Goal: Transaction & Acquisition: Purchase product/service

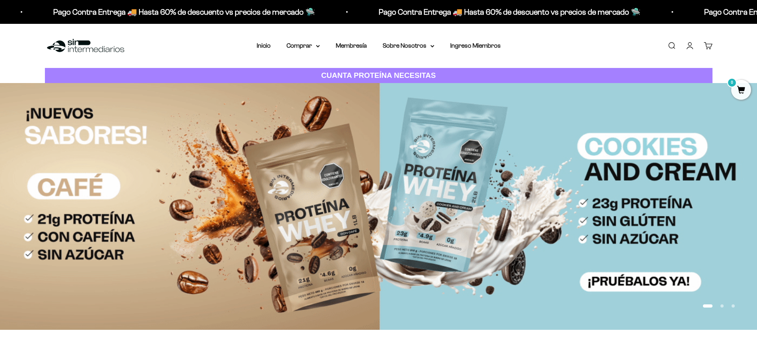
click at [672, 43] on link "Buscar" at bounding box center [671, 45] width 9 height 9
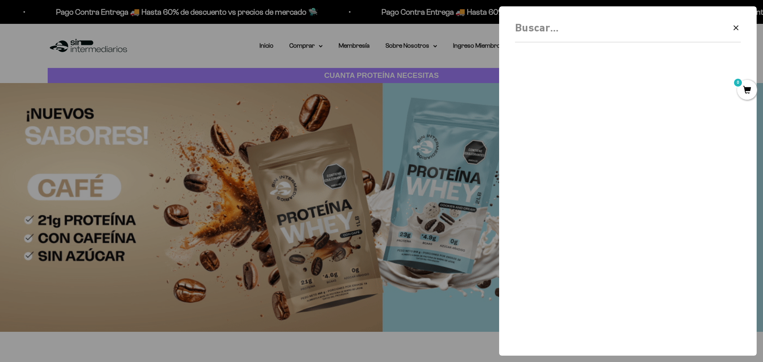
scroll to position [321, 0]
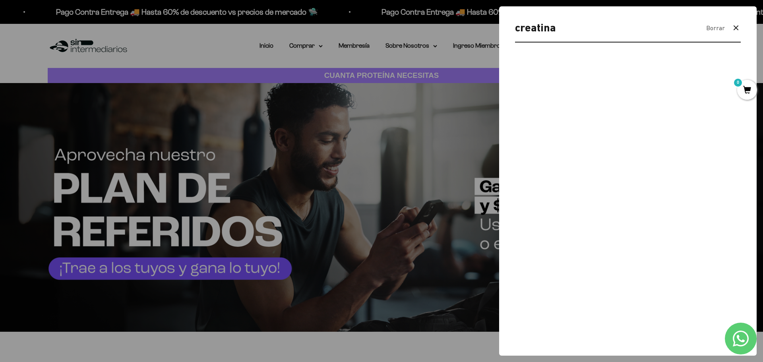
type input "creatina"
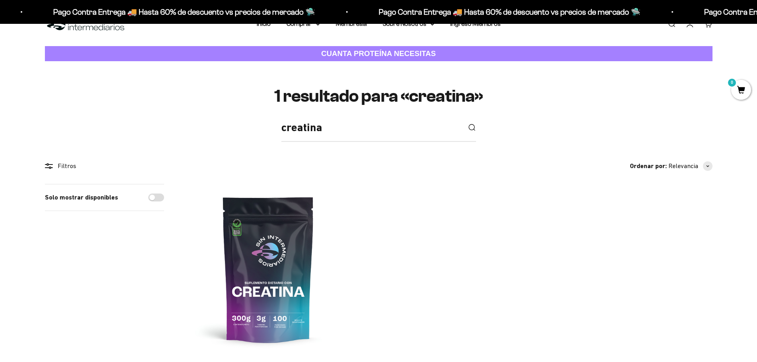
scroll to position [119, 0]
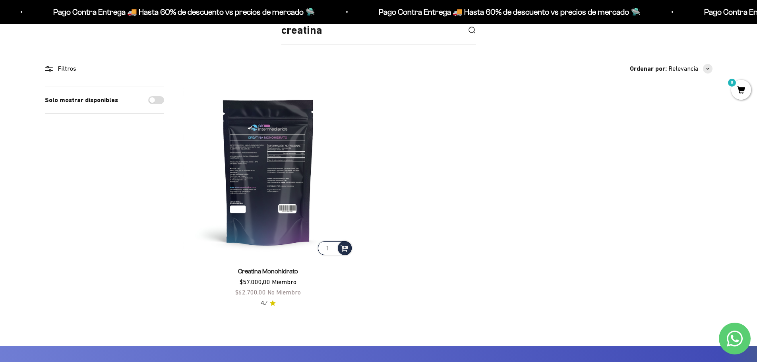
click at [281, 190] on img at bounding box center [268, 172] width 170 height 170
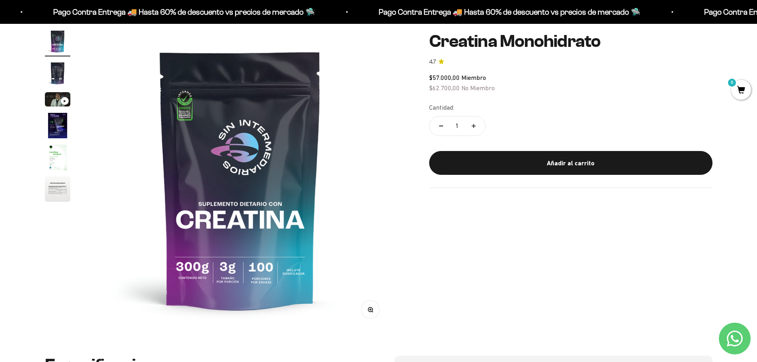
scroll to position [79, 0]
click at [57, 100] on img "Ir al artículo 3" at bounding box center [57, 100] width 25 height 14
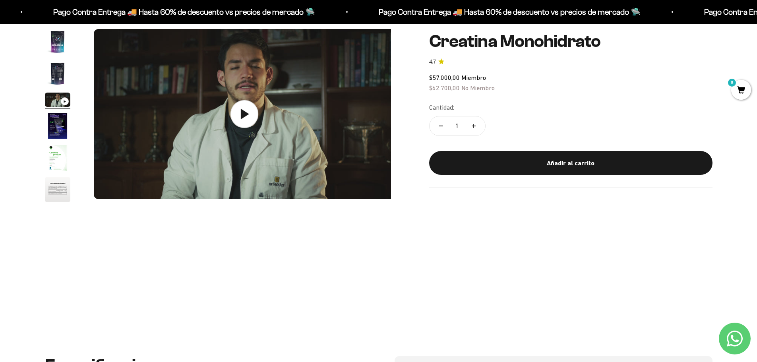
scroll to position [0, 622]
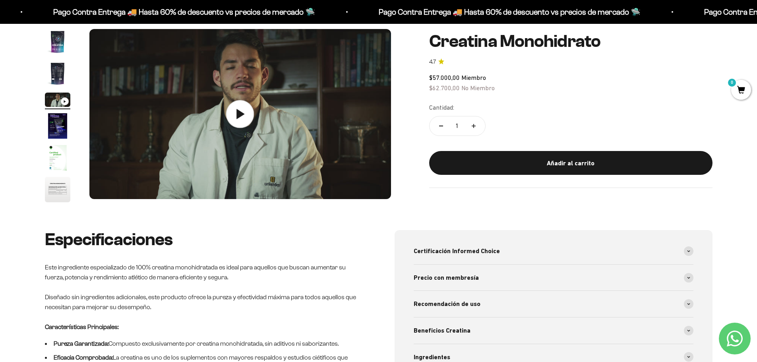
click at [249, 114] on icon at bounding box center [240, 114] width 28 height 28
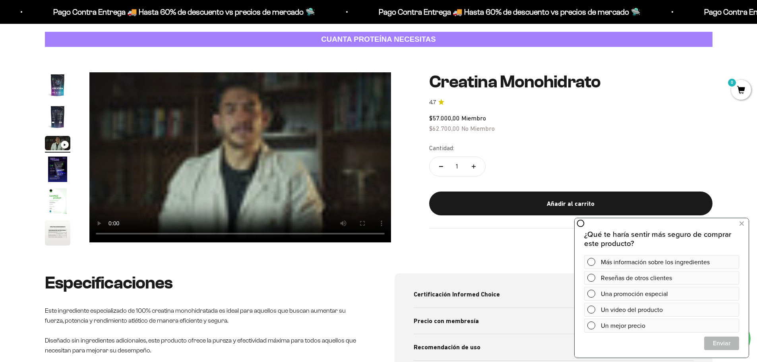
scroll to position [0, 0]
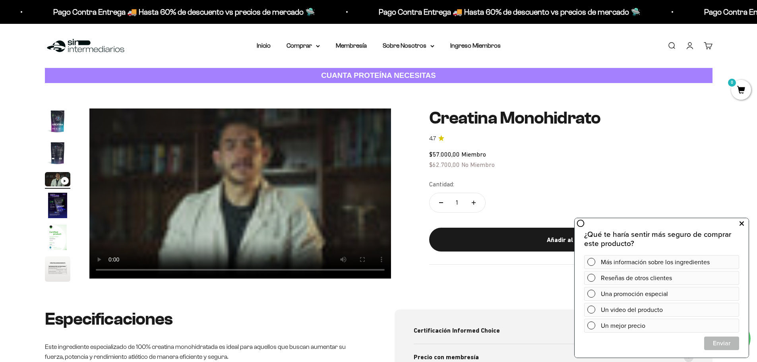
click at [742, 222] on icon at bounding box center [741, 223] width 4 height 10
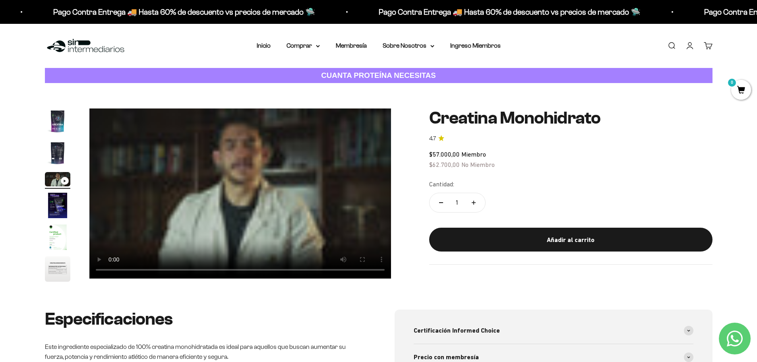
click at [274, 205] on video "Creatina Monohidrato" at bounding box center [239, 193] width 301 height 170
click at [352, 48] on link "Membresía" at bounding box center [351, 45] width 31 height 7
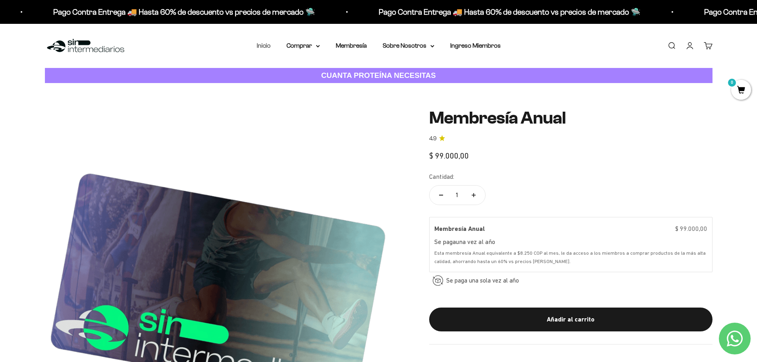
click at [268, 48] on link "Inicio" at bounding box center [264, 45] width 14 height 7
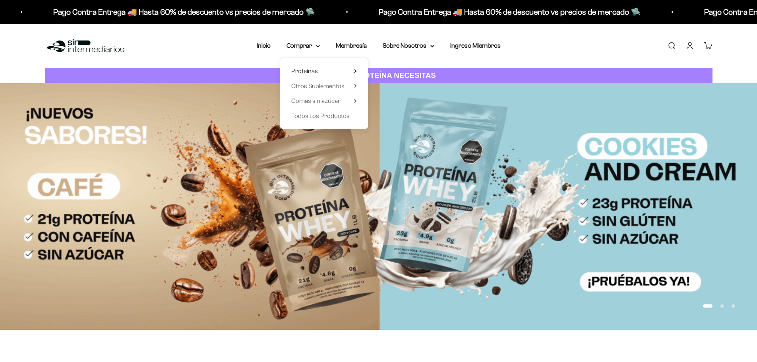
scroll to position [321, 0]
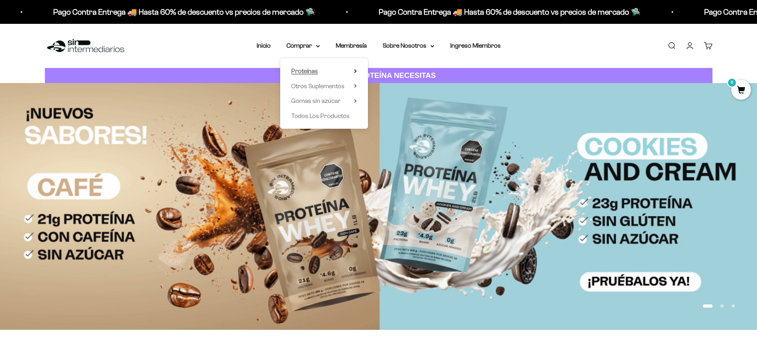
click at [311, 70] on span "Proteínas" at bounding box center [304, 71] width 27 height 7
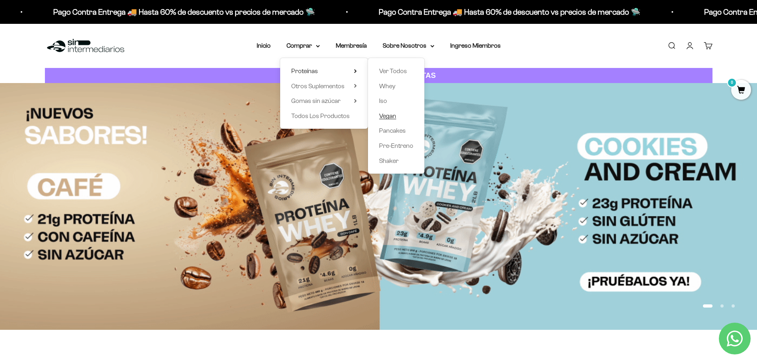
click at [391, 118] on span "Vegan" at bounding box center [387, 115] width 17 height 7
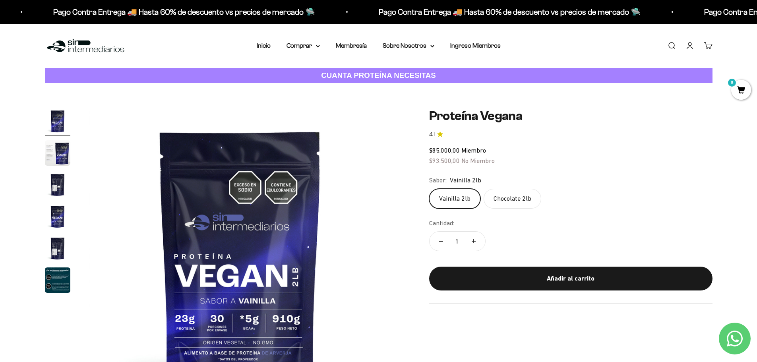
click at [50, 158] on img "Ir al artículo 2" at bounding box center [57, 152] width 25 height 25
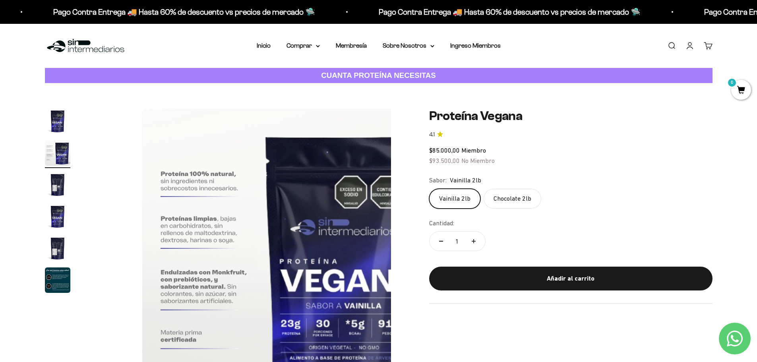
scroll to position [0, 311]
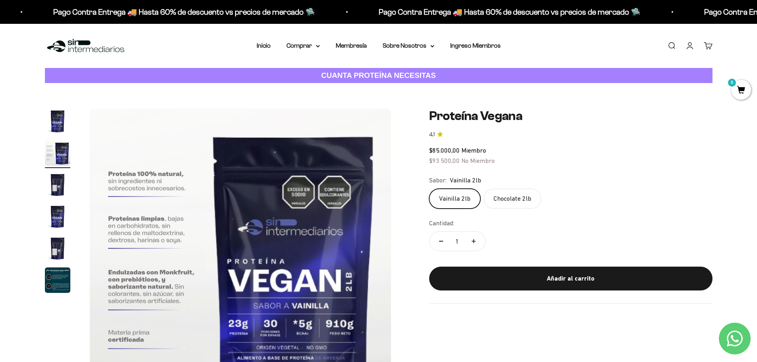
click at [59, 190] on img "Ir al artículo 3" at bounding box center [57, 184] width 25 height 25
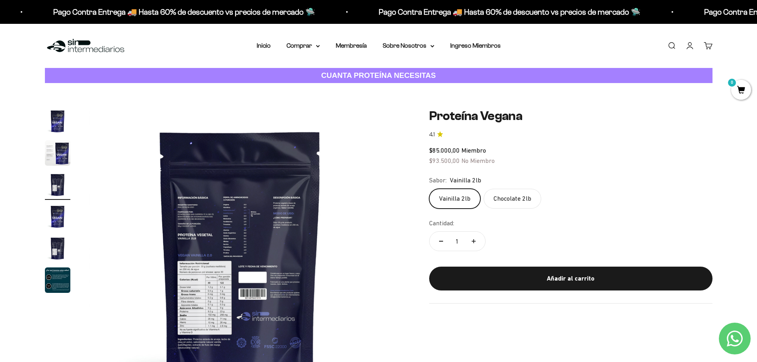
click at [60, 157] on img "Ir al artículo 2" at bounding box center [57, 152] width 25 height 25
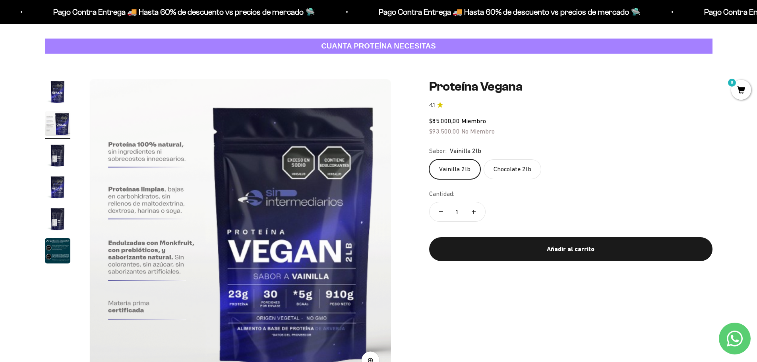
scroll to position [79, 0]
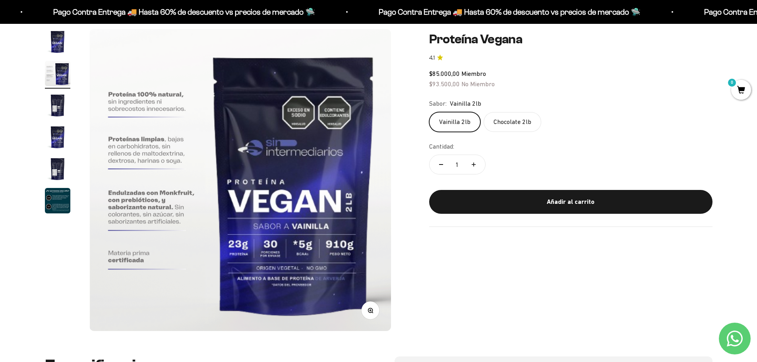
click at [59, 110] on img "Ir al artículo 3" at bounding box center [57, 105] width 25 height 25
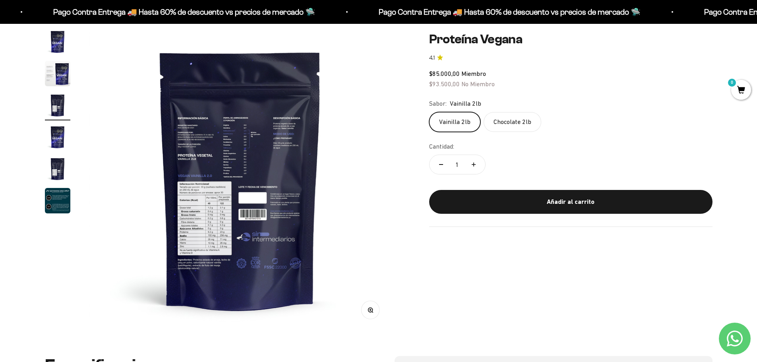
click at [59, 130] on img "Ir al artículo 4" at bounding box center [57, 136] width 25 height 25
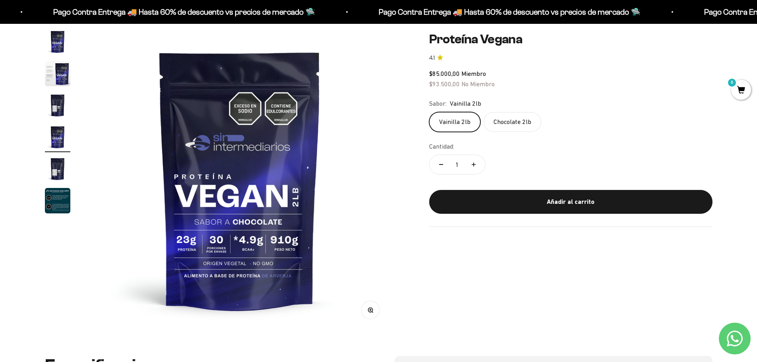
click at [63, 170] on img "Ir al artículo 5" at bounding box center [57, 168] width 25 height 25
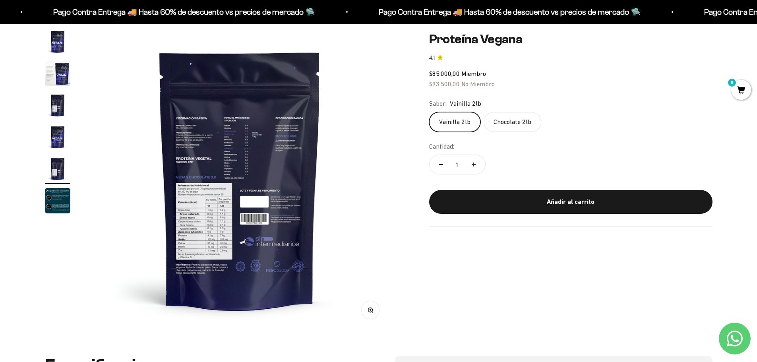
click at [65, 198] on img "Ir al artículo 6" at bounding box center [57, 200] width 25 height 25
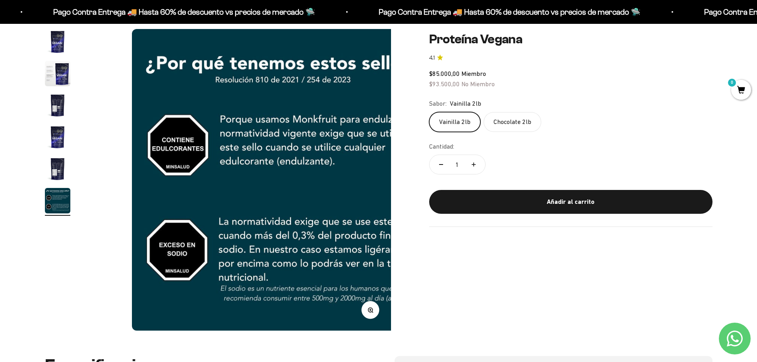
scroll to position [0, 1555]
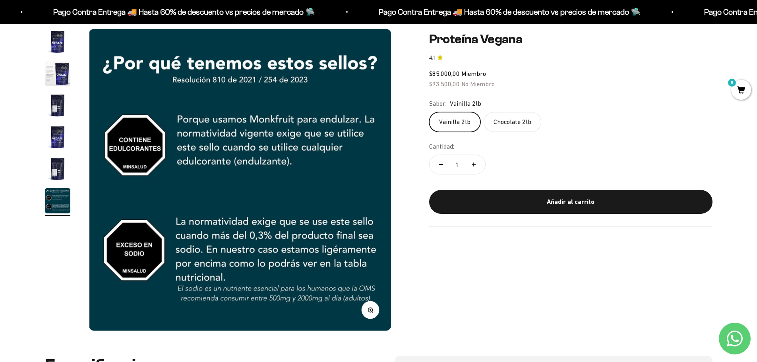
click at [56, 168] on img "Ir al artículo 5" at bounding box center [57, 168] width 25 height 25
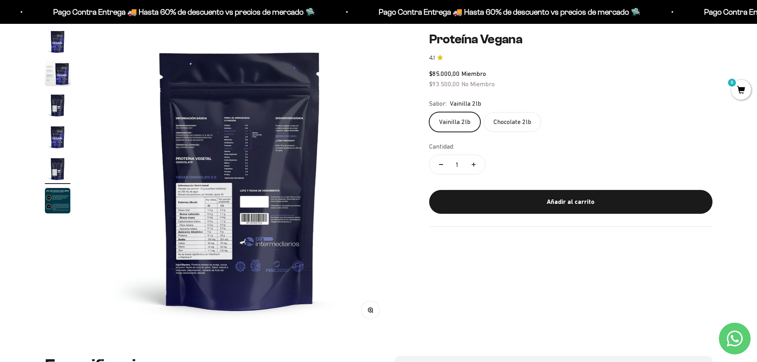
click at [62, 132] on img "Ir al artículo 4" at bounding box center [57, 136] width 25 height 25
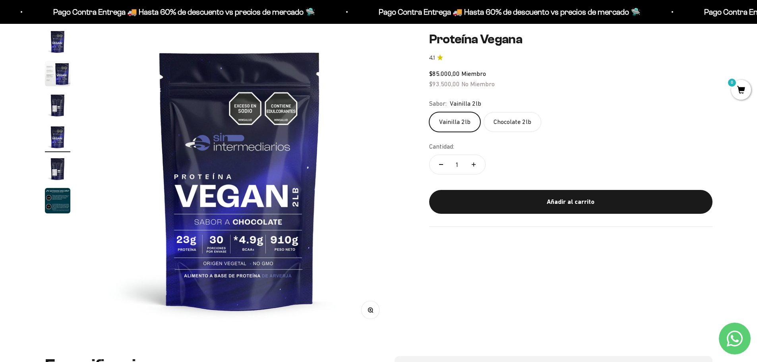
click at [62, 103] on img "Ir al artículo 3" at bounding box center [57, 105] width 25 height 25
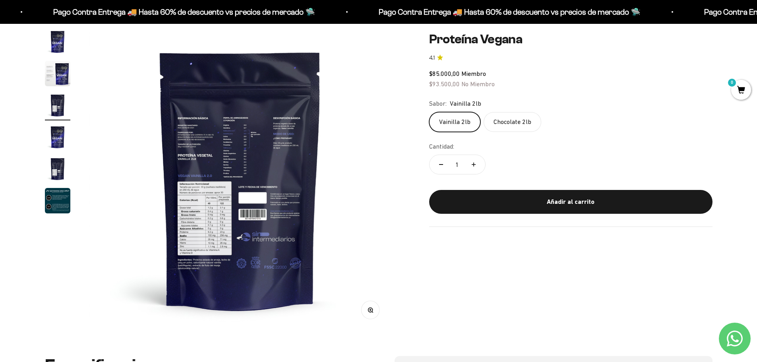
click at [58, 79] on img "Ir al artículo 2" at bounding box center [57, 73] width 25 height 25
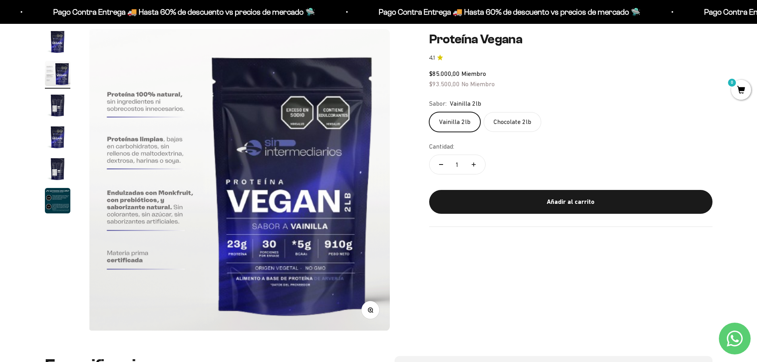
scroll to position [0, 311]
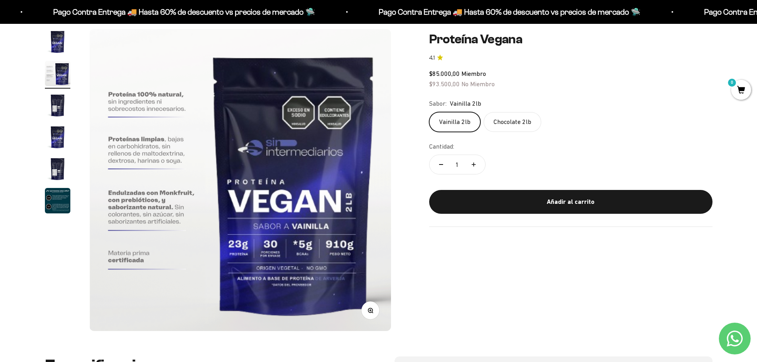
click at [58, 50] on img "Ir al artículo 1" at bounding box center [57, 41] width 25 height 25
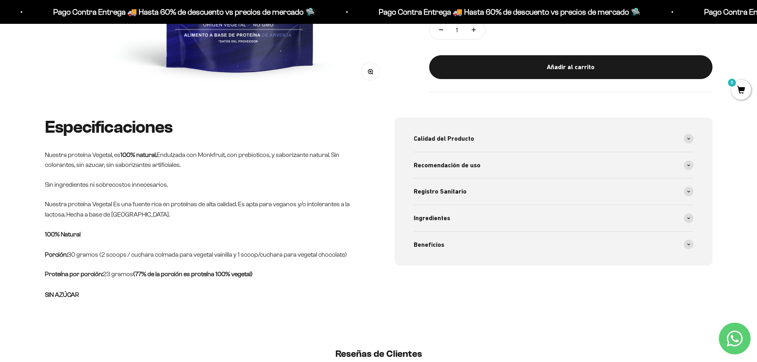
scroll to position [40, 0]
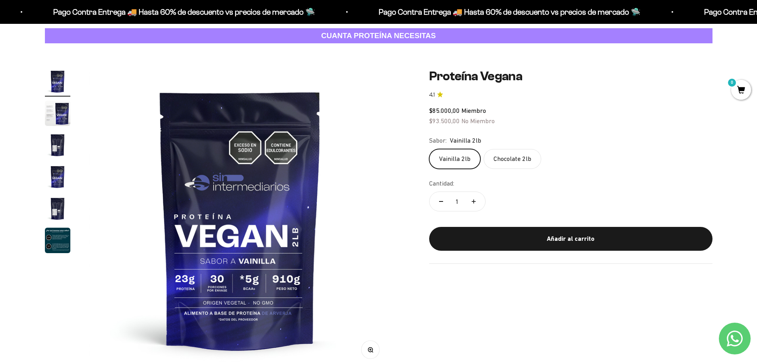
click at [65, 85] on img "Ir al artículo 1" at bounding box center [57, 81] width 25 height 25
click at [61, 121] on img "Ir al artículo 2" at bounding box center [57, 112] width 25 height 25
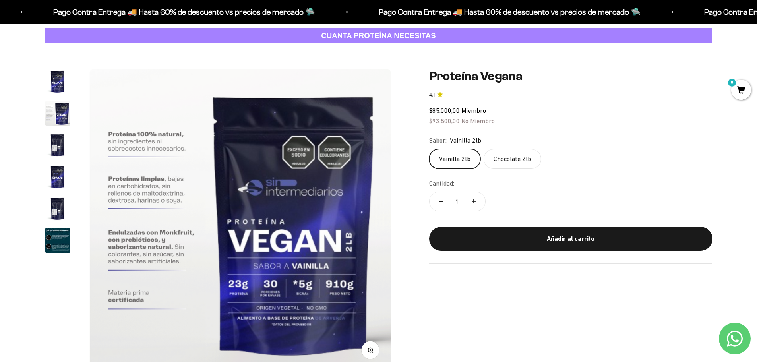
click at [60, 148] on img "Ir al artículo 3" at bounding box center [57, 144] width 25 height 25
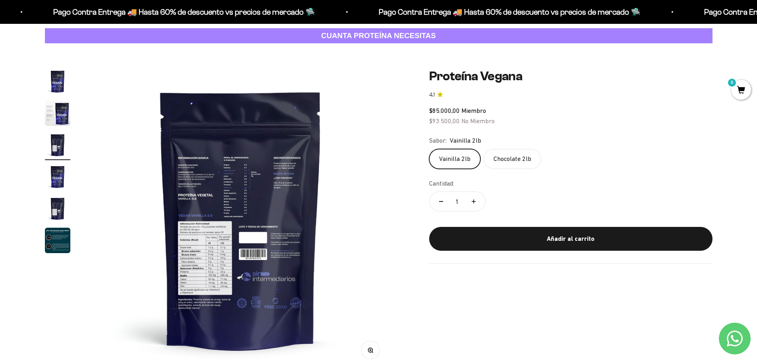
scroll to position [0, 622]
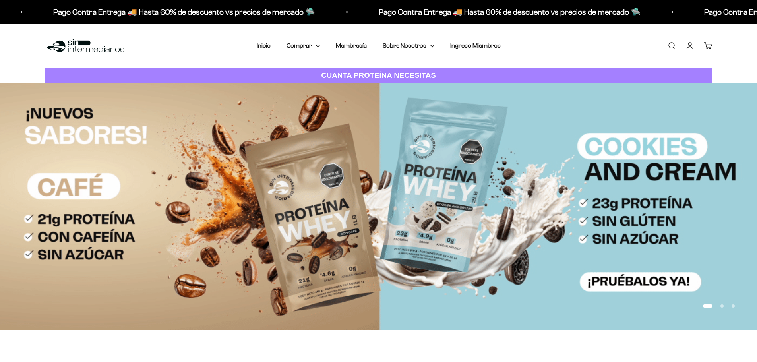
scroll to position [321, 0]
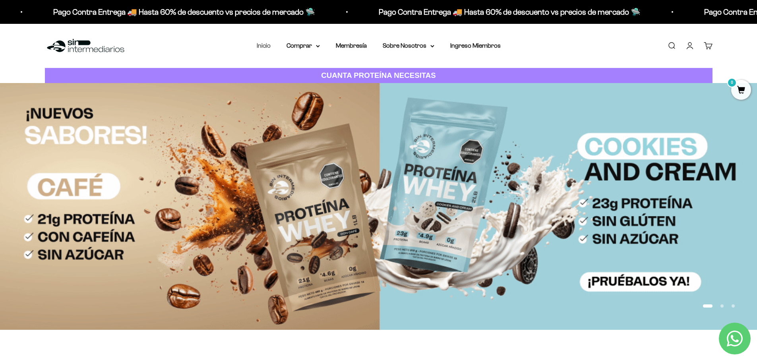
click at [266, 45] on link "Inicio" at bounding box center [264, 45] width 14 height 7
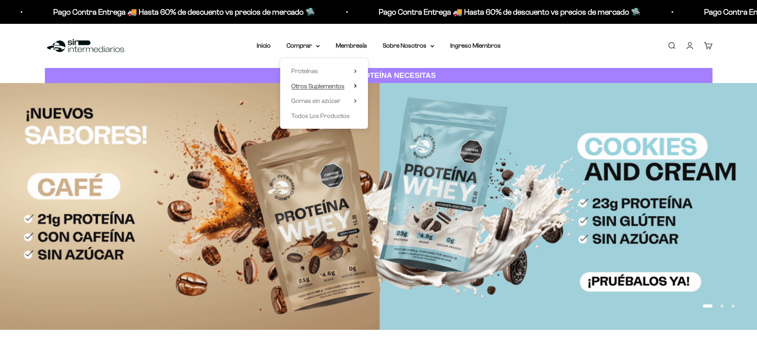
scroll to position [321, 0]
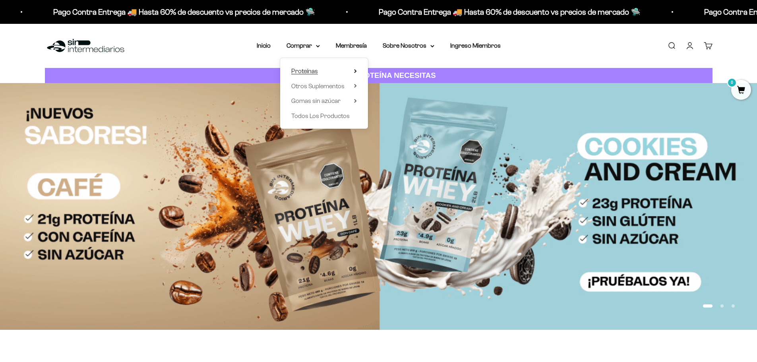
click at [317, 72] on span "Proteínas" at bounding box center [304, 71] width 27 height 7
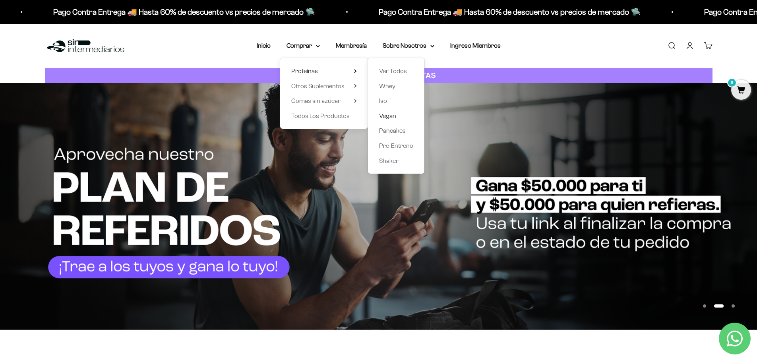
click at [388, 114] on span "Vegan" at bounding box center [387, 115] width 17 height 7
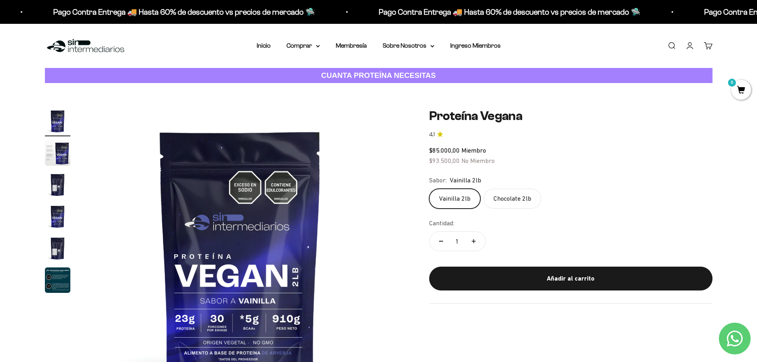
scroll to position [40, 0]
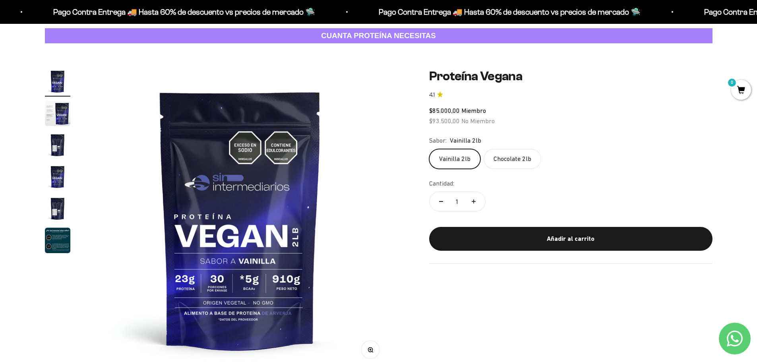
click at [59, 202] on img "Ir al artículo 5" at bounding box center [57, 208] width 25 height 25
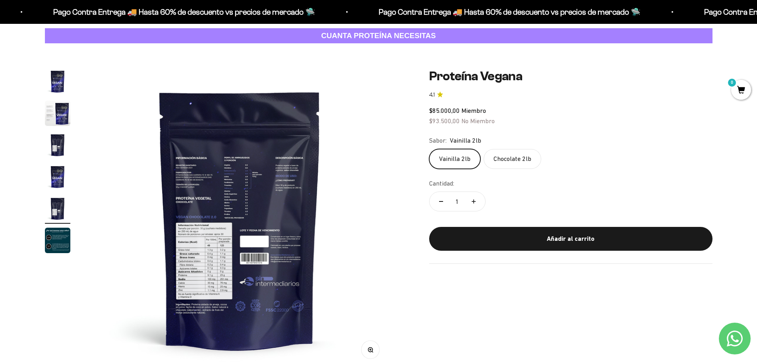
click at [234, 255] on img at bounding box center [239, 219] width 301 height 301
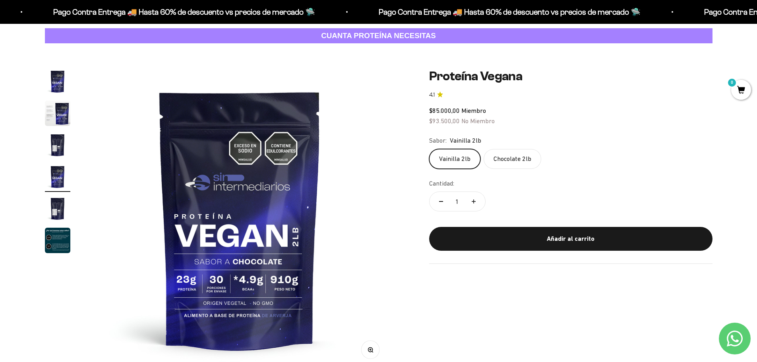
click at [61, 111] on img "Ir al artículo 2" at bounding box center [57, 112] width 25 height 25
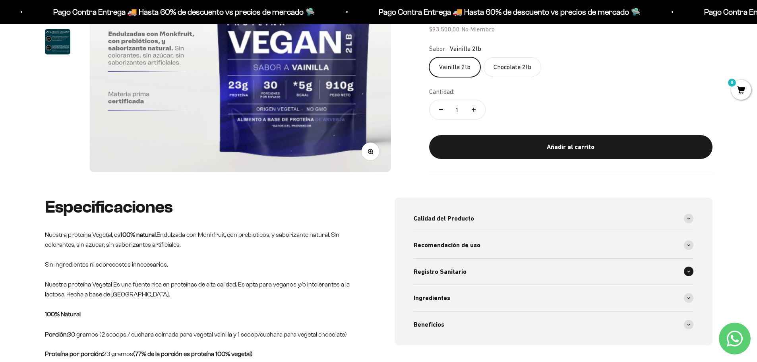
scroll to position [278, 0]
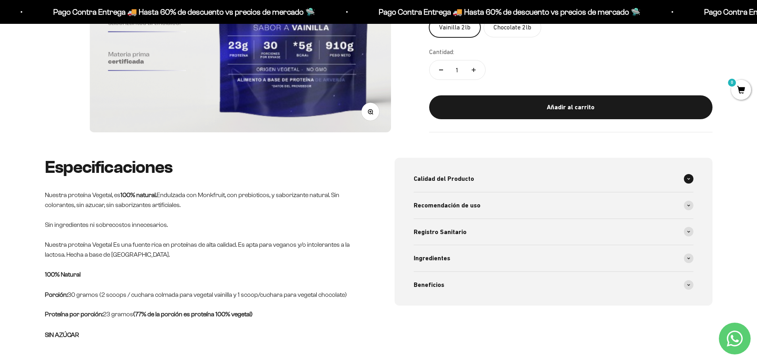
click at [458, 183] on span "Calidad del Producto" at bounding box center [443, 179] width 60 height 10
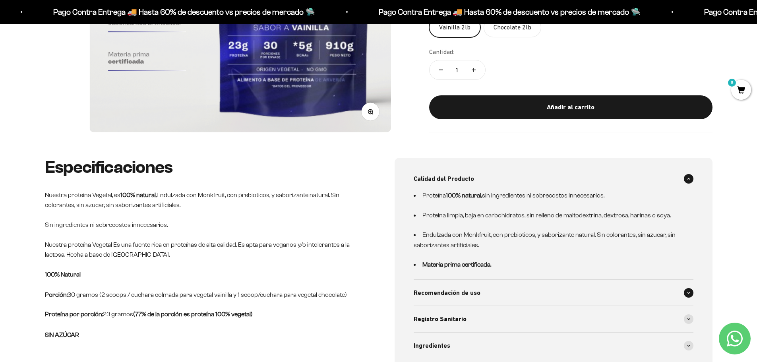
click at [475, 292] on span "Recomendación de uso" at bounding box center [446, 293] width 67 height 10
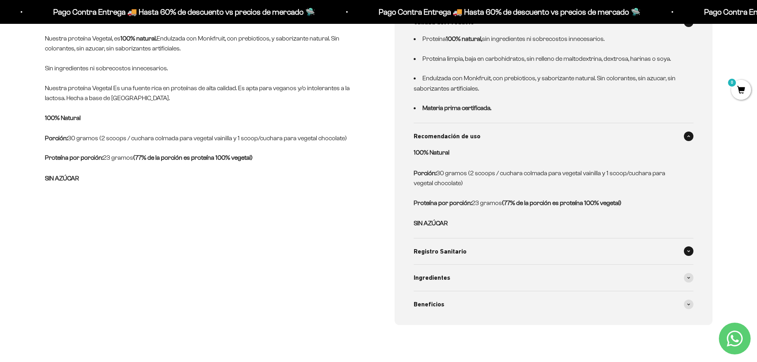
scroll to position [477, 0]
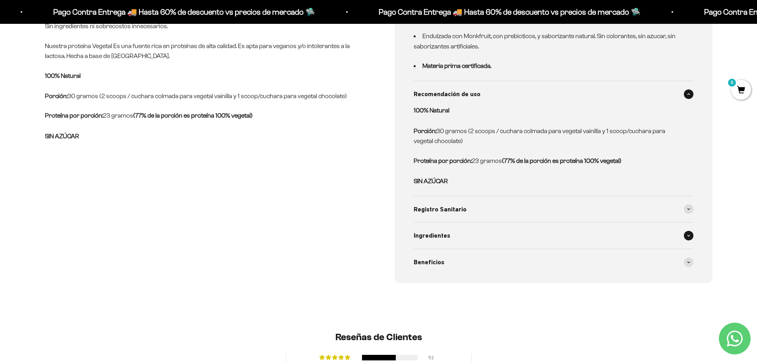
click at [422, 239] on span "Ingredientes" at bounding box center [431, 235] width 37 height 10
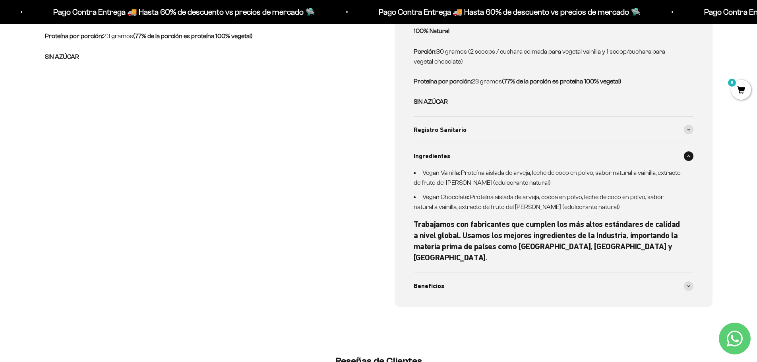
scroll to position [357, 0]
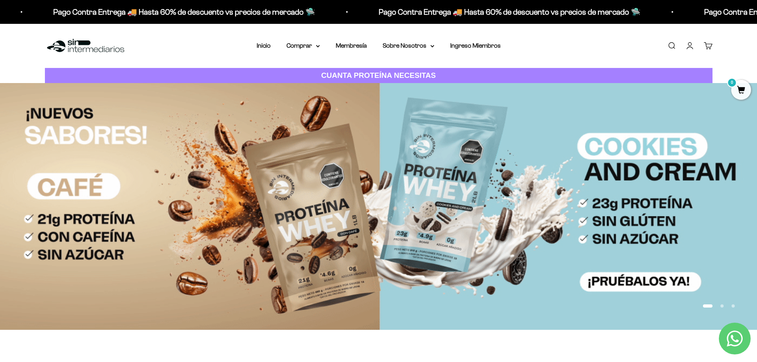
click at [669, 45] on link "Buscar" at bounding box center [671, 45] width 9 height 9
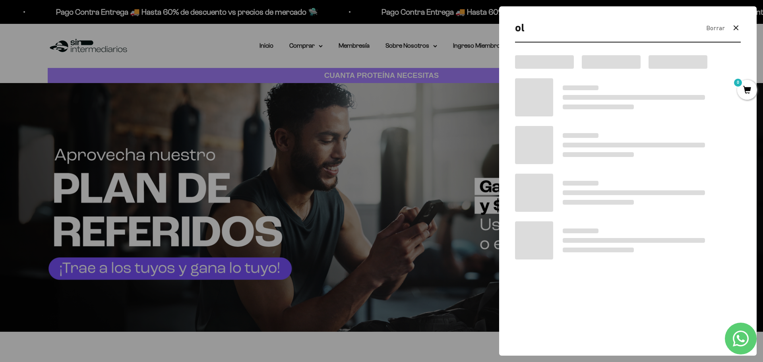
type input "o"
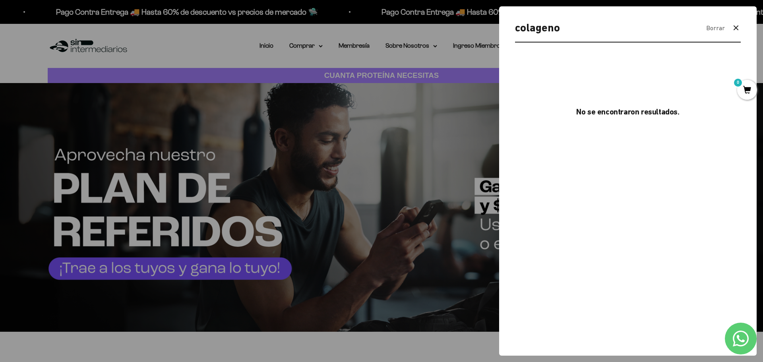
type input "colageno"
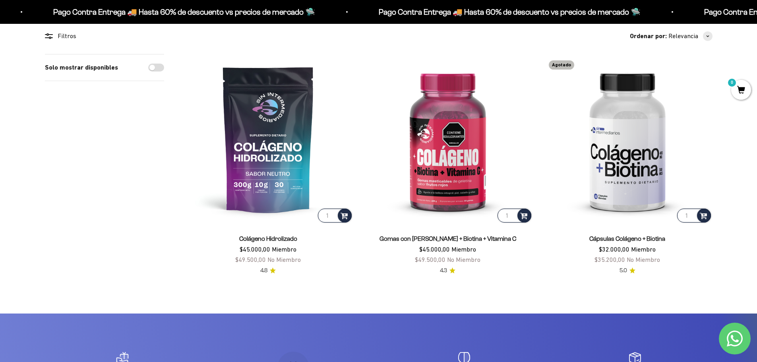
scroll to position [159, 0]
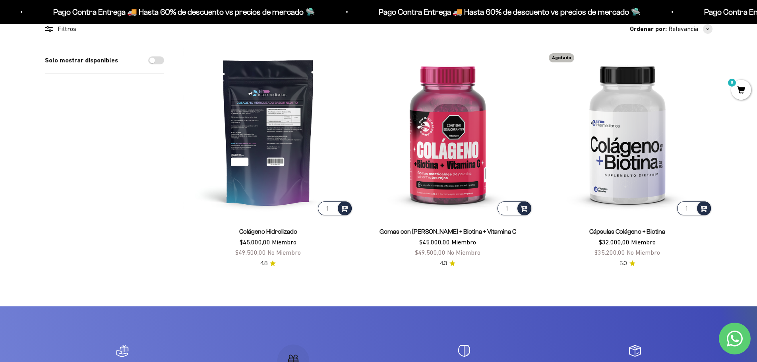
click at [286, 137] on img at bounding box center [268, 132] width 170 height 170
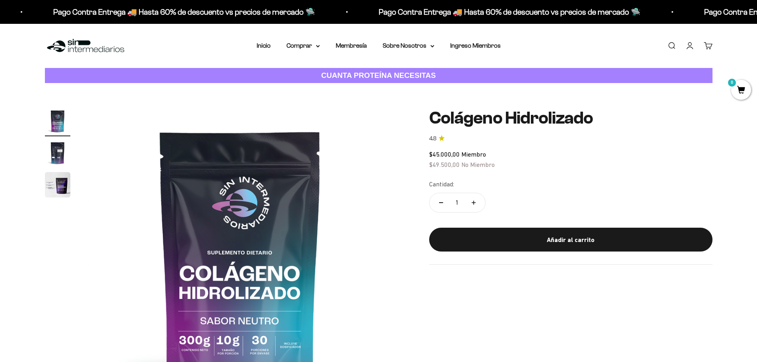
click at [57, 155] on img "Ir al artículo 2" at bounding box center [57, 152] width 25 height 25
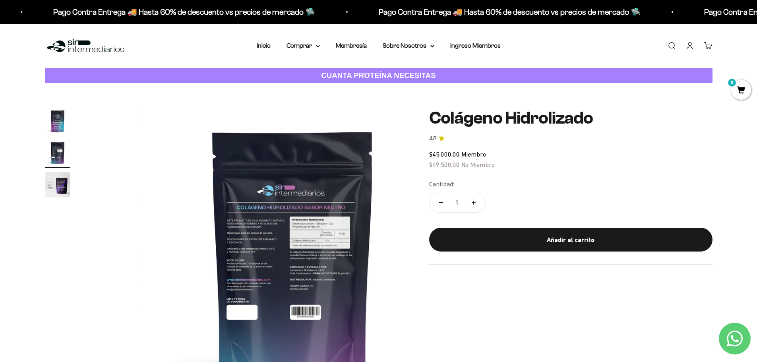
scroll to position [0, 311]
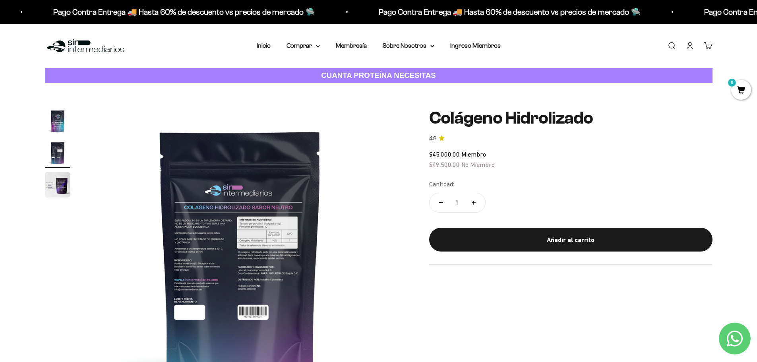
click at [59, 189] on img "Ir al artículo 3" at bounding box center [57, 184] width 25 height 25
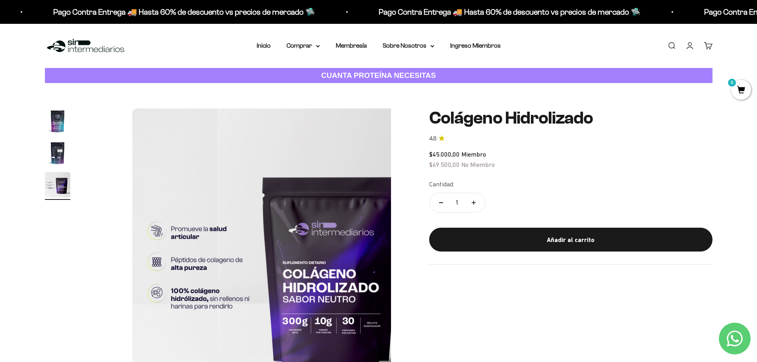
scroll to position [0, 622]
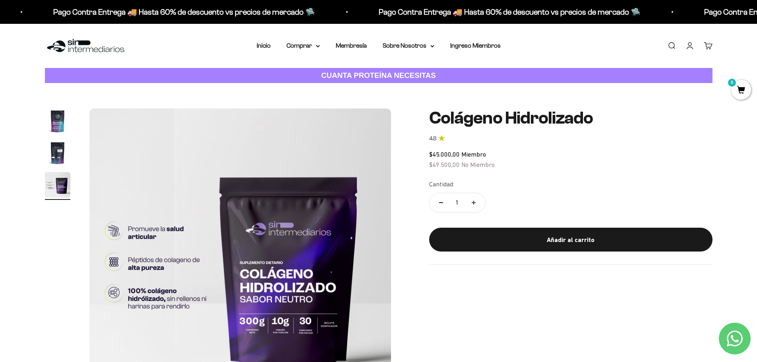
click at [302, 299] on img at bounding box center [239, 258] width 301 height 301
click at [51, 149] on img "Ir al artículo 2" at bounding box center [57, 152] width 25 height 25
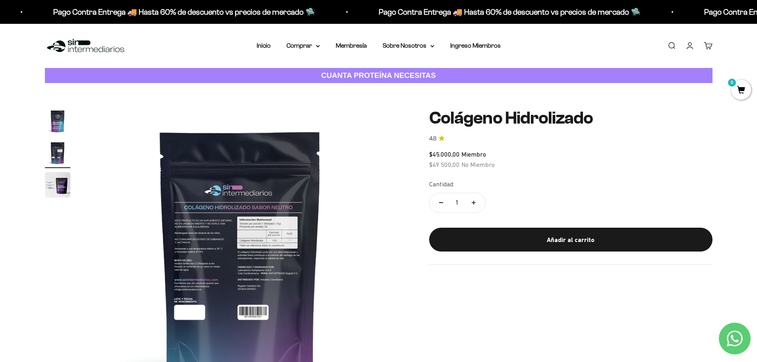
click at [54, 127] on img "Ir al artículo 1" at bounding box center [57, 120] width 25 height 25
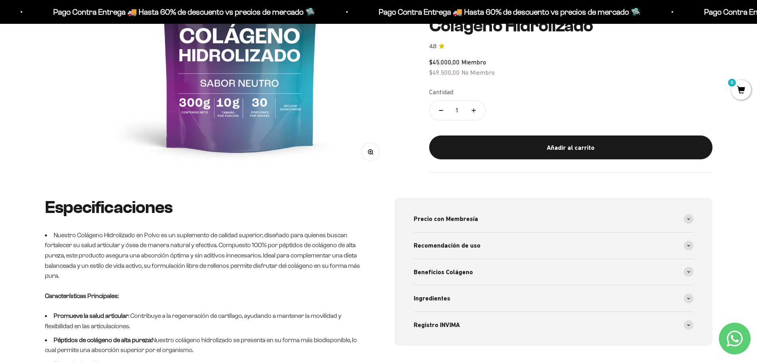
scroll to position [318, 0]
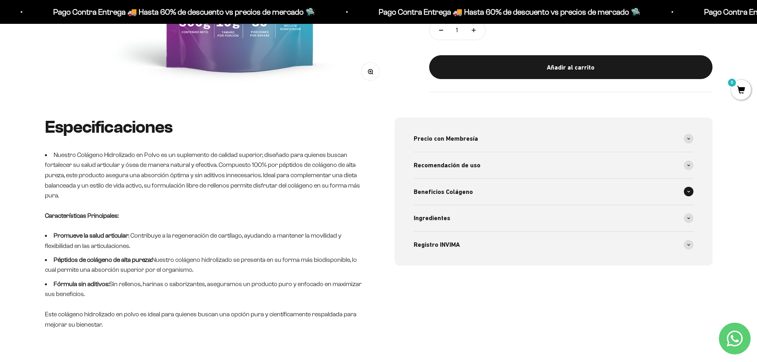
click at [443, 190] on span "Beneficios Colágeno" at bounding box center [442, 192] width 59 height 10
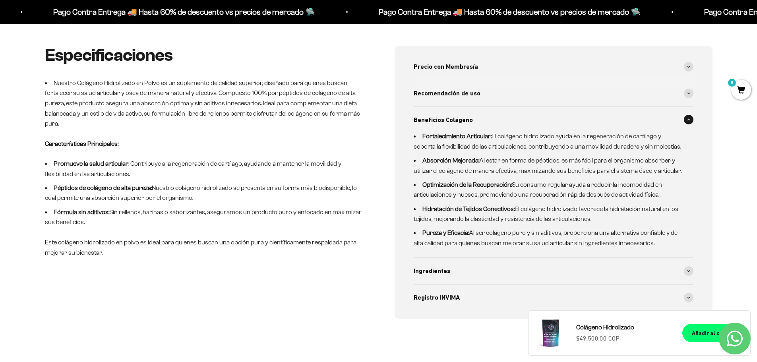
scroll to position [516, 0]
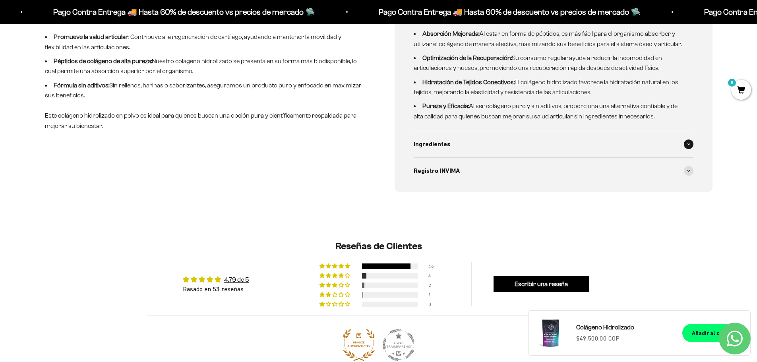
click at [431, 153] on div "Ingredientes" at bounding box center [553, 144] width 280 height 26
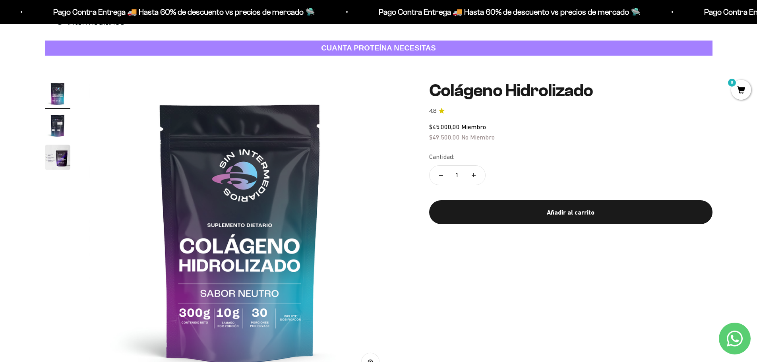
scroll to position [40, 0]
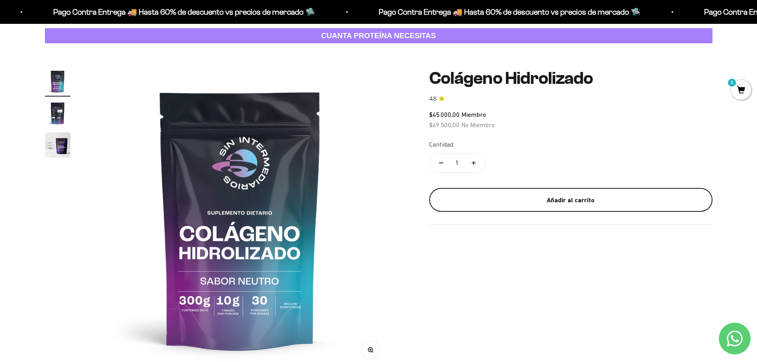
click at [559, 198] on div "Añadir al carrito" at bounding box center [570, 200] width 251 height 10
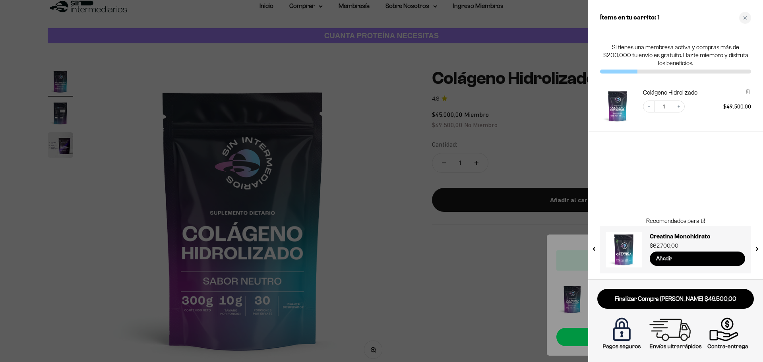
click at [381, 146] on div at bounding box center [381, 181] width 763 height 362
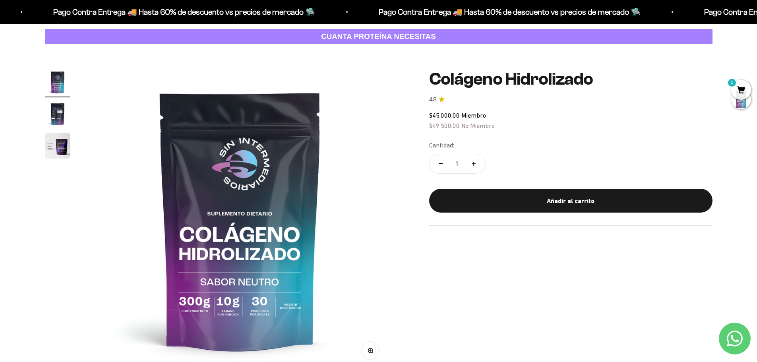
scroll to position [0, 0]
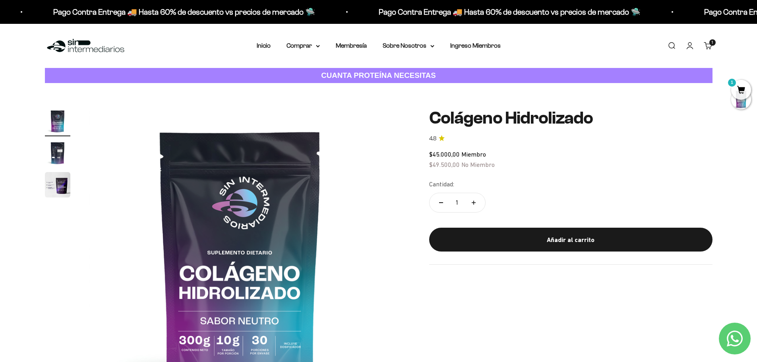
click at [85, 46] on img at bounding box center [85, 45] width 81 height 17
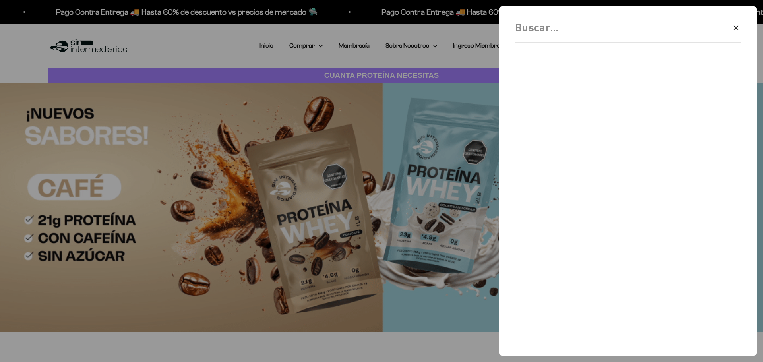
scroll to position [321, 0]
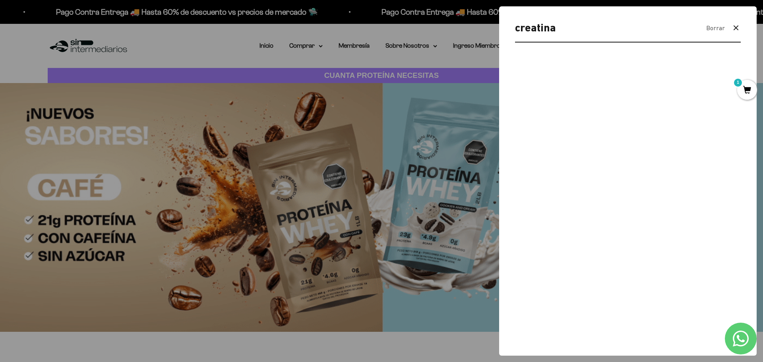
type input "creatina"
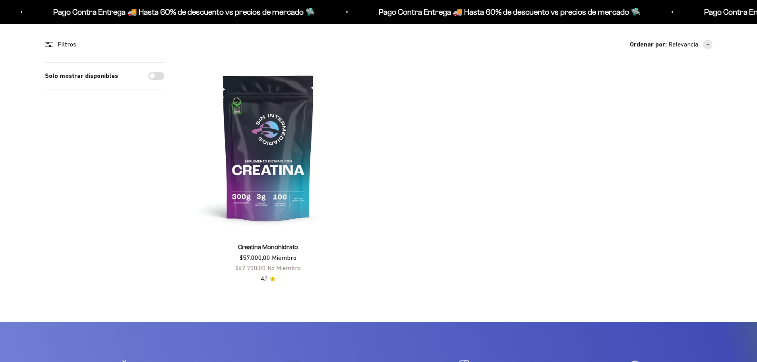
scroll to position [321, 0]
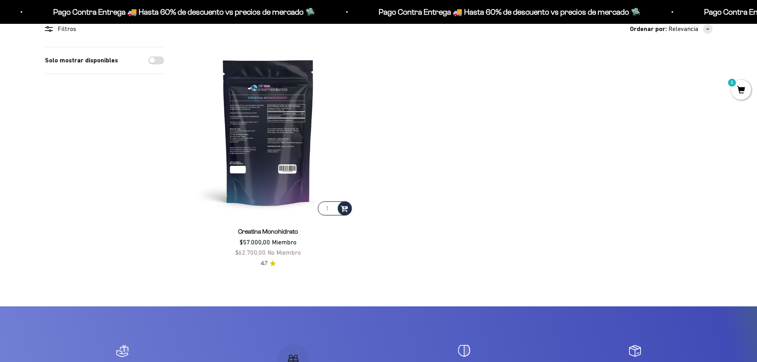
click at [277, 176] on img at bounding box center [268, 132] width 170 height 170
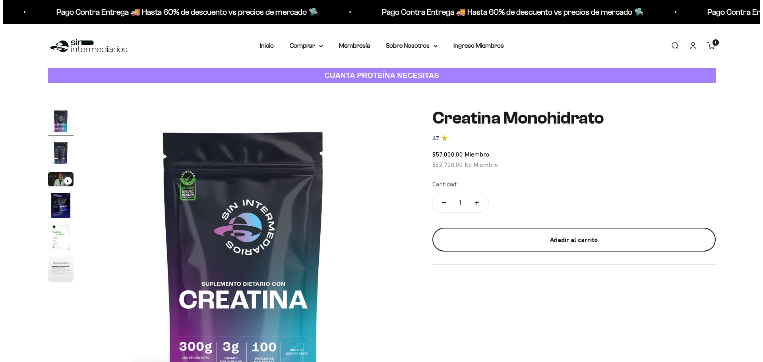
scroll to position [321, 0]
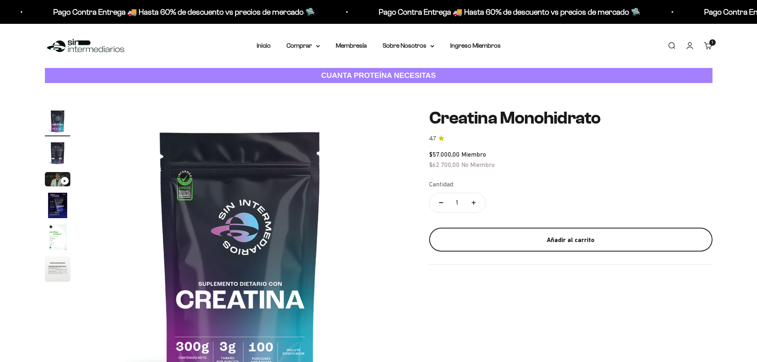
click at [562, 236] on div "Añadir al carrito" at bounding box center [570, 240] width 251 height 10
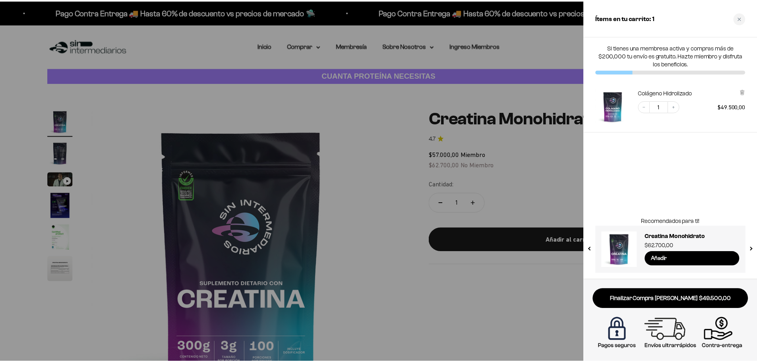
scroll to position [0, 0]
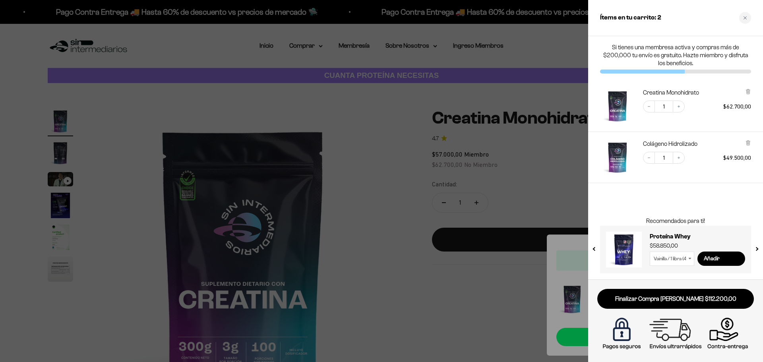
click at [404, 207] on div at bounding box center [381, 181] width 763 height 362
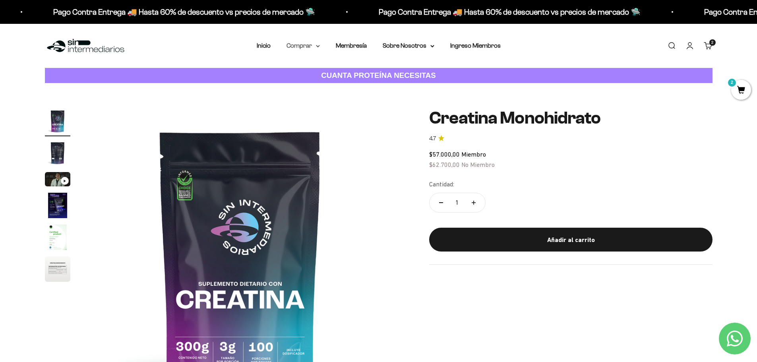
click at [288, 48] on summary "Comprar" at bounding box center [302, 46] width 33 height 10
click at [299, 72] on span "Proteínas" at bounding box center [304, 71] width 27 height 7
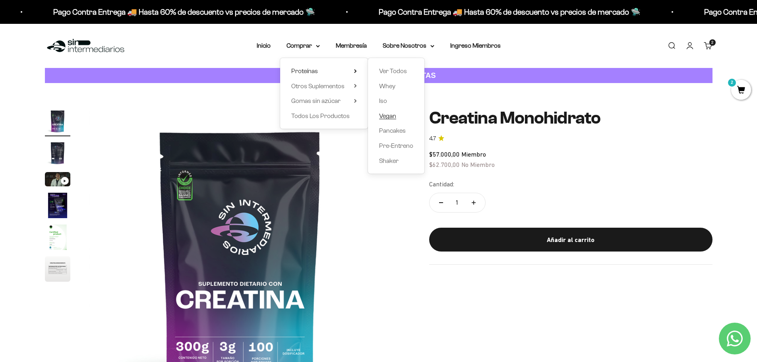
click at [389, 116] on span "Vegan" at bounding box center [387, 115] width 17 height 7
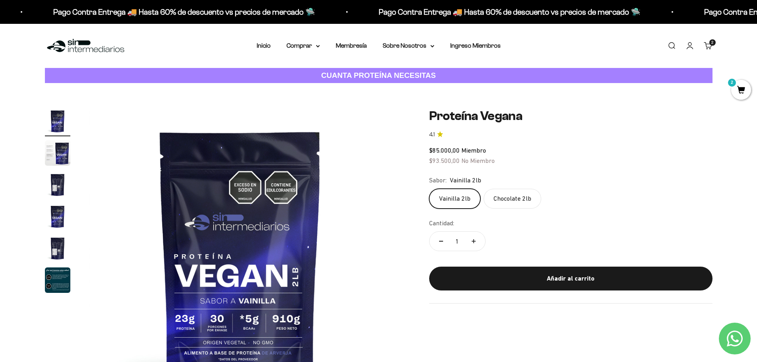
click at [58, 156] on img "Ir al artículo 2" at bounding box center [57, 152] width 25 height 25
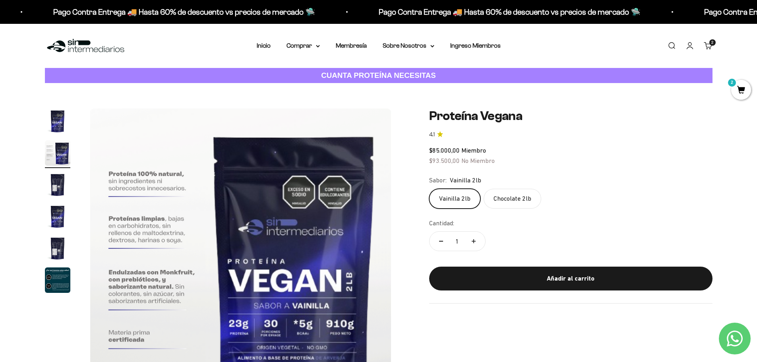
scroll to position [0, 311]
click at [60, 214] on img "Ir al artículo 4" at bounding box center [57, 216] width 25 height 25
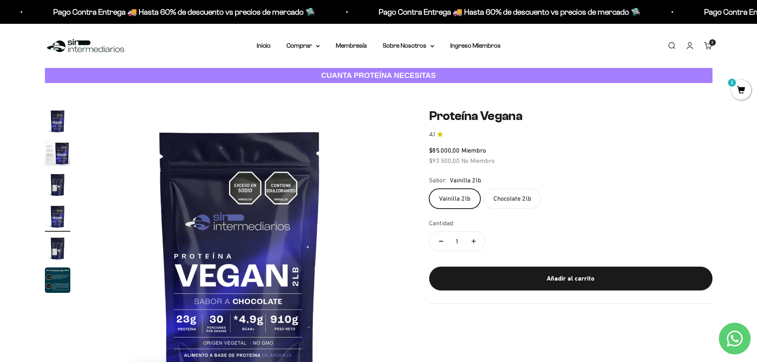
click at [60, 243] on img "Ir al artículo 5" at bounding box center [57, 248] width 25 height 25
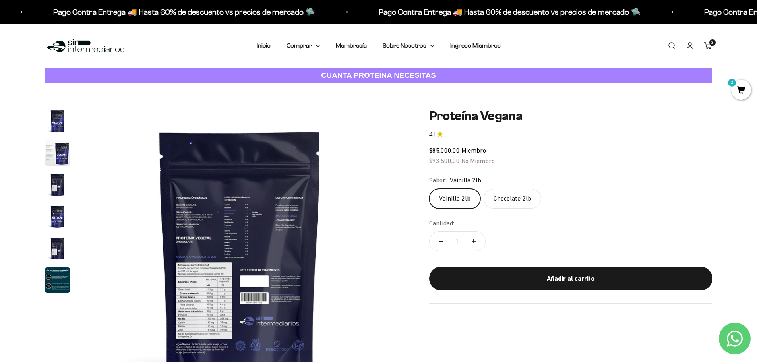
click at [58, 280] on img "Ir al artículo 6" at bounding box center [57, 279] width 25 height 25
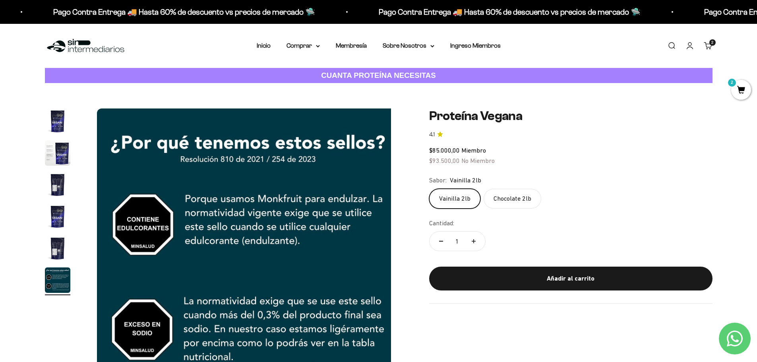
scroll to position [0, 1555]
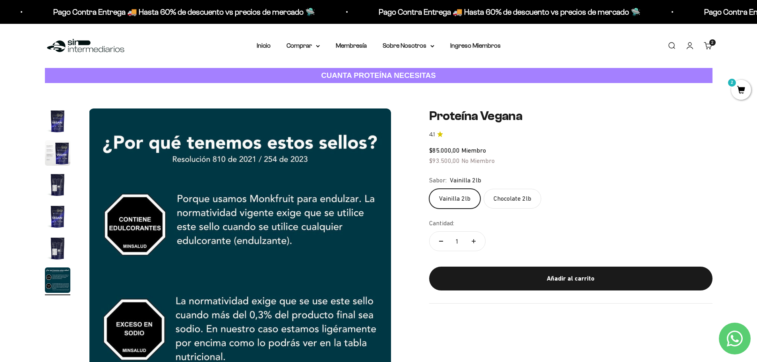
click at [56, 257] on img "Ir al artículo 5" at bounding box center [57, 248] width 25 height 25
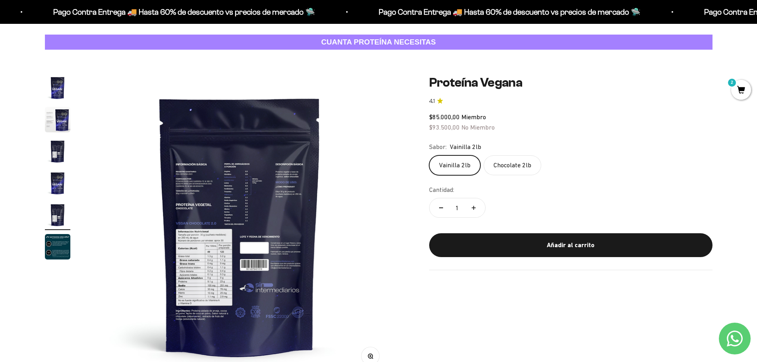
scroll to position [79, 0]
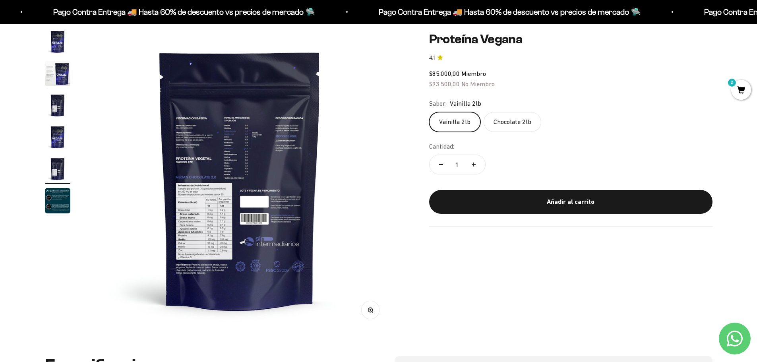
click at [227, 208] on img at bounding box center [239, 179] width 301 height 301
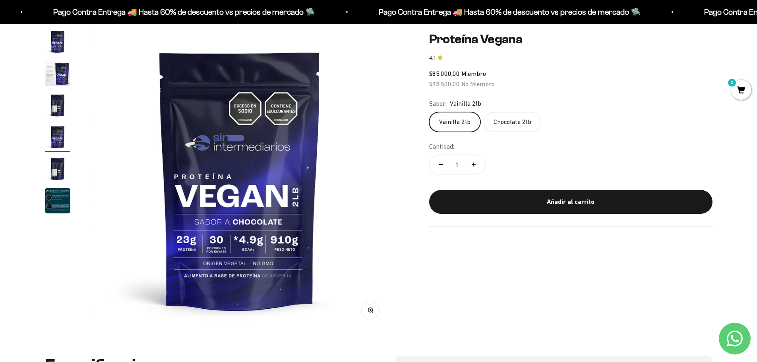
click at [217, 163] on img at bounding box center [239, 179] width 301 height 301
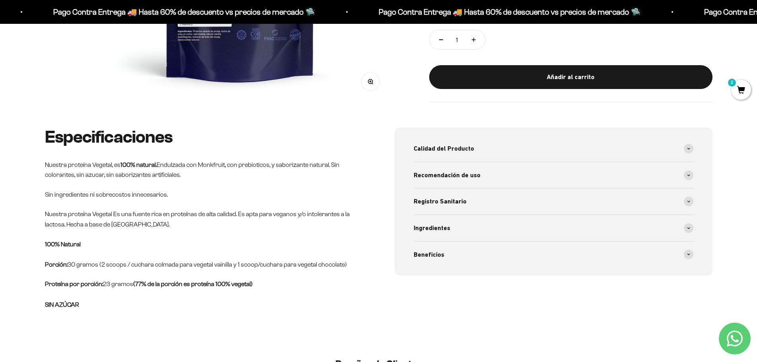
scroll to position [357, 0]
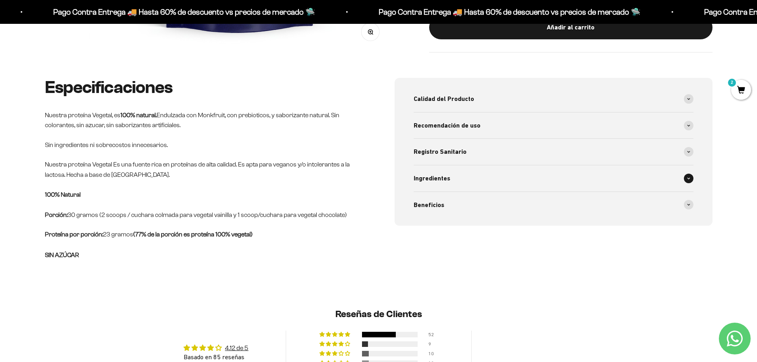
click at [428, 187] on div "Ingredientes" at bounding box center [553, 178] width 280 height 26
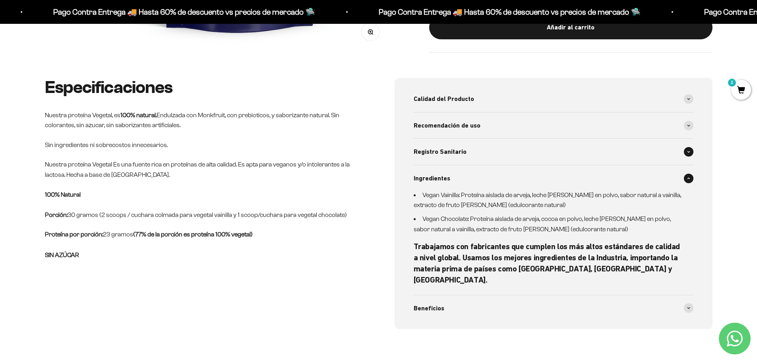
click at [433, 155] on span "Registro Sanitario" at bounding box center [439, 152] width 53 height 10
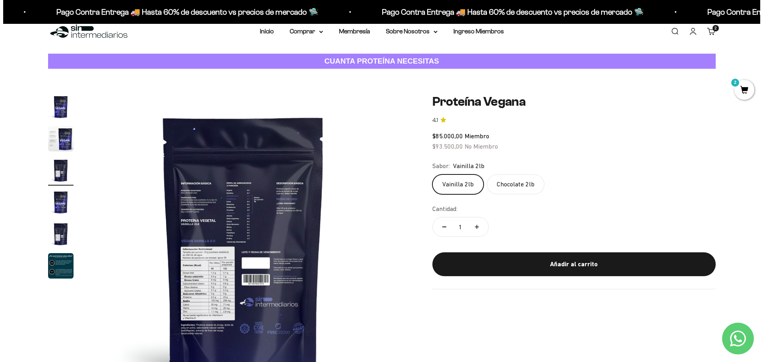
scroll to position [0, 0]
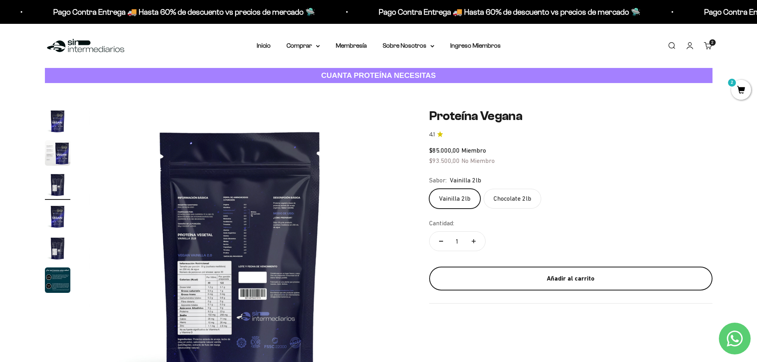
click at [522, 272] on button "Añadir al carrito" at bounding box center [570, 279] width 283 height 24
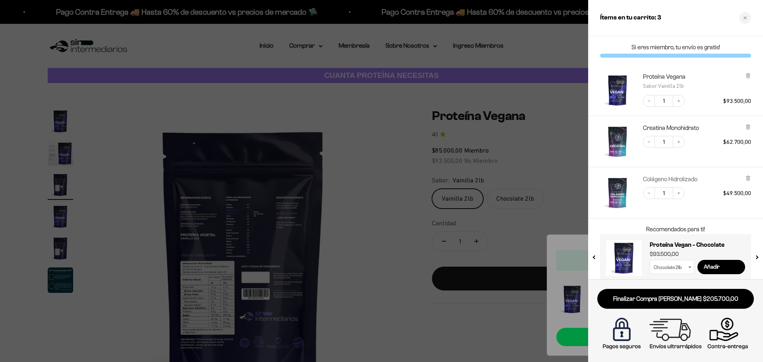
scroll to position [8, 0]
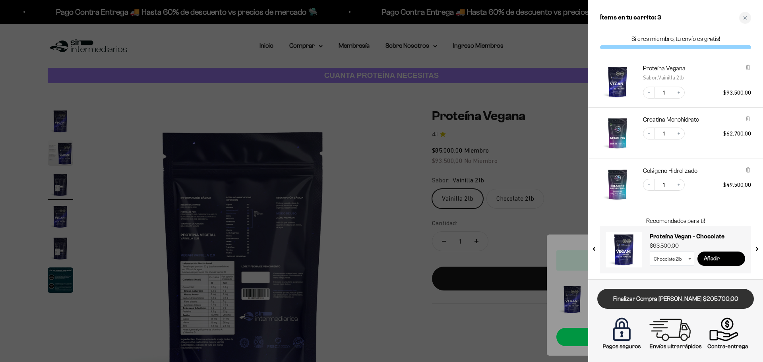
click at [660, 298] on link "Finalizar Compra [PERSON_NAME] $205.700,00" at bounding box center [675, 299] width 156 height 20
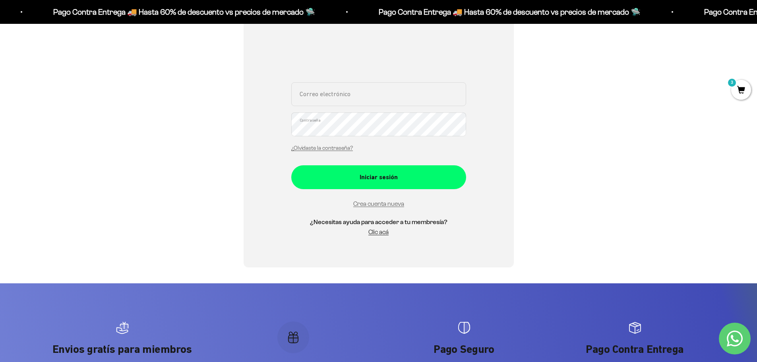
scroll to position [199, 0]
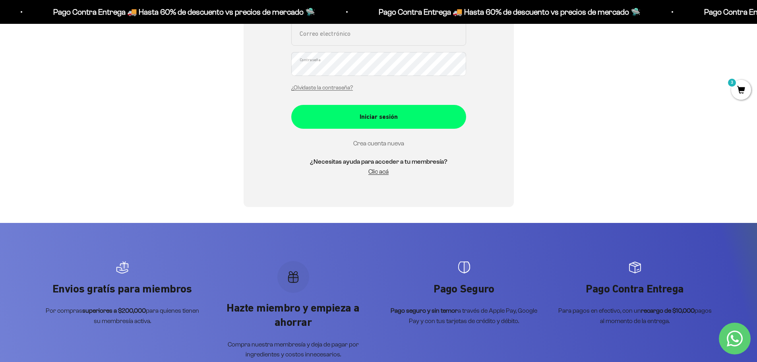
click at [371, 142] on link "Crea cuenta nueva" at bounding box center [378, 143] width 51 height 7
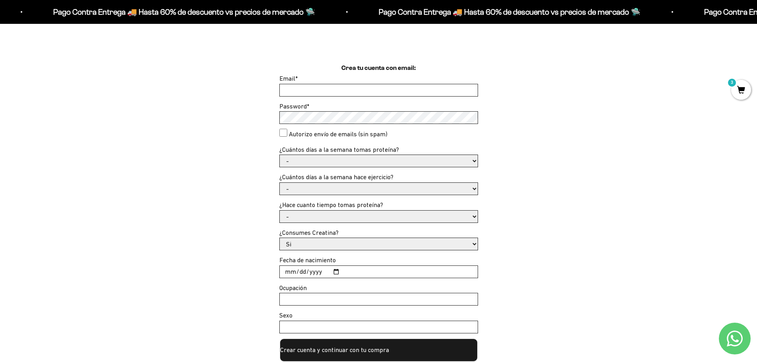
scroll to position [199, 0]
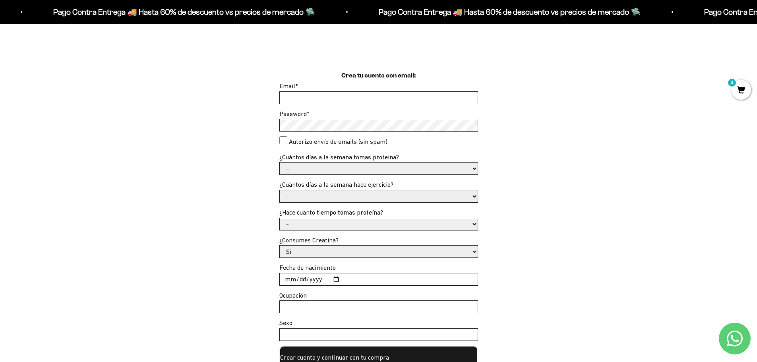
click at [297, 98] on input "Email *" at bounding box center [379, 98] width 198 height 12
type input "andreacevedor@gmail.com"
click at [371, 96] on input "andreacevedor@gmail.com" at bounding box center [379, 98] width 198 height 12
click at [283, 138] on consent"] "Autorizo envío de emails (sin spam)" at bounding box center [283, 140] width 8 height 8
checkbox consent"] "true"
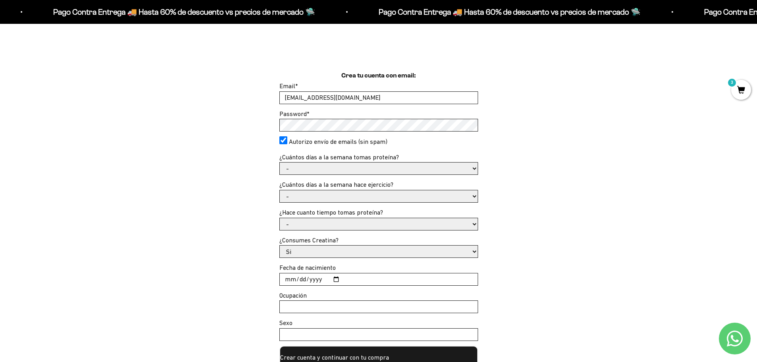
click at [296, 165] on select "- 1 o 2 3 a 5 6 o 7" at bounding box center [379, 168] width 198 height 12
select select "3 a 5"
click at [280, 162] on select "- 1 o 2 3 a 5 6 o 7" at bounding box center [379, 168] width 198 height 12
click at [296, 198] on select "- No hago 1 a 2 días 3 a 5 días 6 o 7 días" at bounding box center [379, 196] width 198 height 12
select select "3 a 5 días"
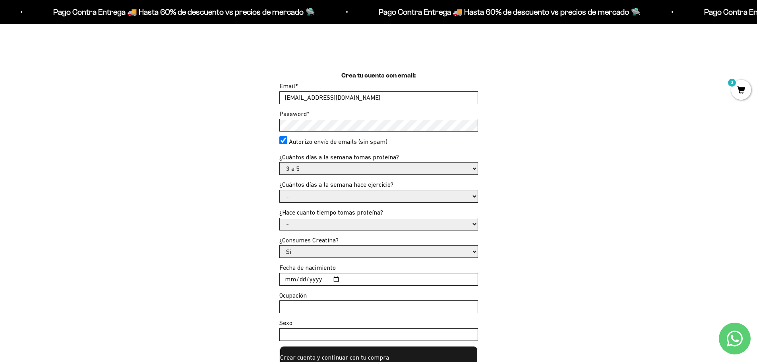
click at [280, 190] on select "- No hago 1 a 2 días 3 a 5 días 6 o 7 días" at bounding box center [379, 196] width 198 height 12
click at [305, 225] on select "- Apenas estoy empezando Menos de 6 meses Más de 6 meses Hace más de un año" at bounding box center [379, 224] width 198 height 12
select select "Apenas estoy empezando"
click at [280, 218] on select "- Apenas estoy empezando Menos de 6 meses Más de 6 meses Hace más de un año" at bounding box center [379, 224] width 198 height 12
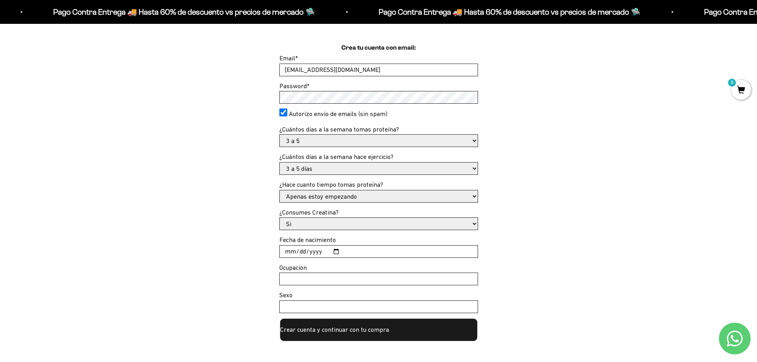
scroll to position [238, 0]
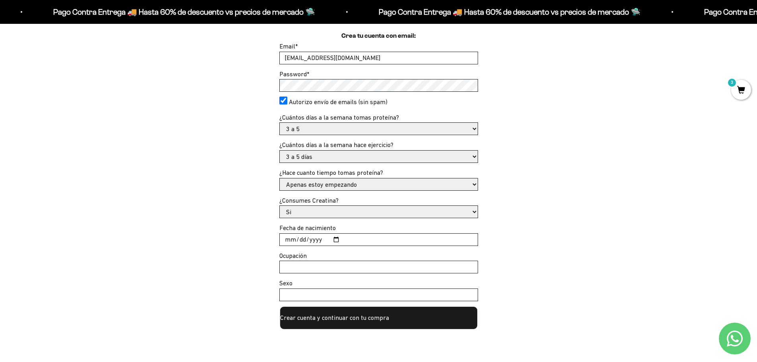
click at [302, 213] on select "Si No" at bounding box center [379, 212] width 198 height 12
select select "No"
click at [280, 206] on select "Si No" at bounding box center [379, 212] width 198 height 12
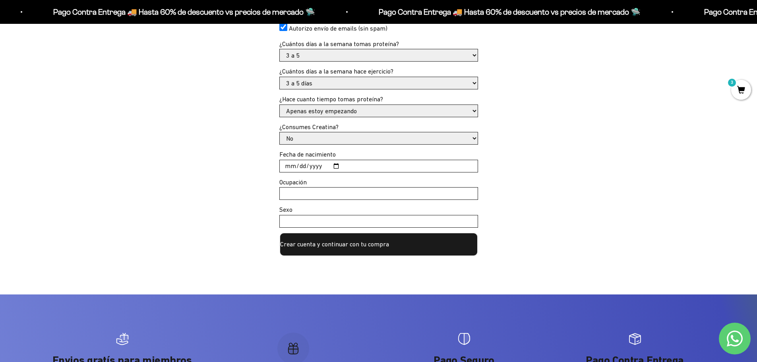
scroll to position [318, 0]
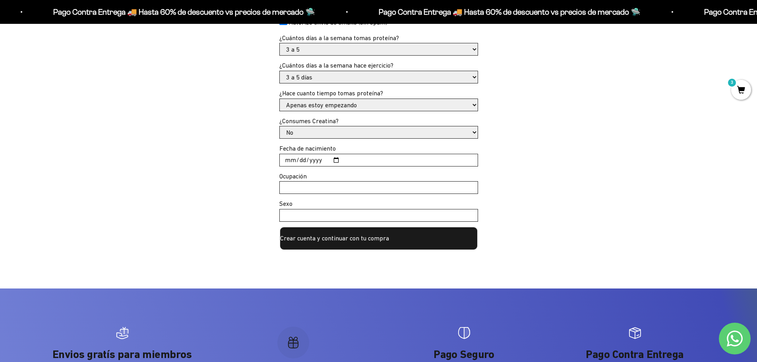
click at [286, 162] on input "Fecha de nacimiento" at bounding box center [379, 160] width 198 height 12
type input "1985-01-04"
click at [318, 190] on input "Ocupación" at bounding box center [379, 188] width 198 height 12
type input "Ingeniera"
click at [299, 217] on input "Sexo" at bounding box center [379, 215] width 198 height 12
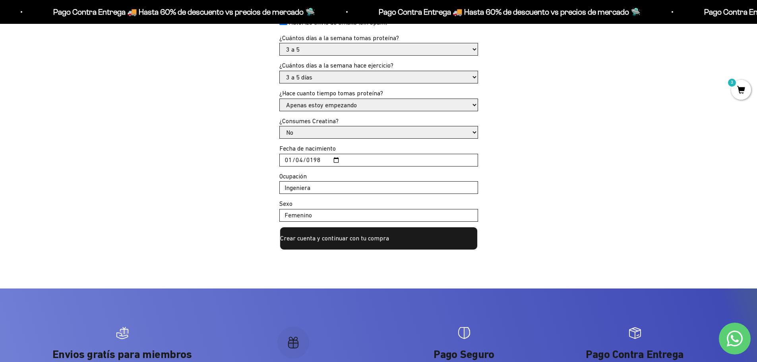
type input "Femenino"
click at [321, 239] on button "Crear cuenta y continuar con tu compra" at bounding box center [378, 238] width 199 height 24
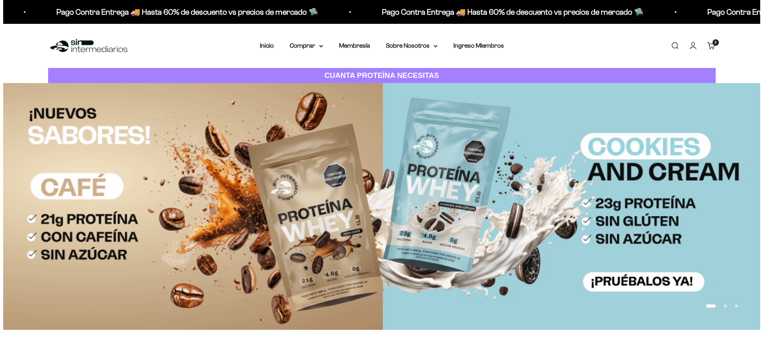
scroll to position [321, 0]
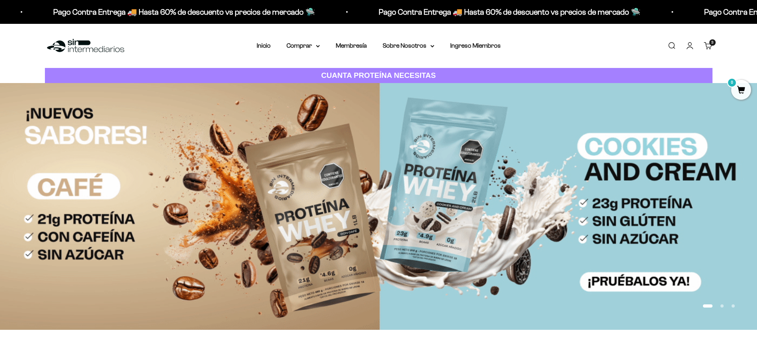
click at [671, 46] on link "Buscar" at bounding box center [671, 45] width 9 height 9
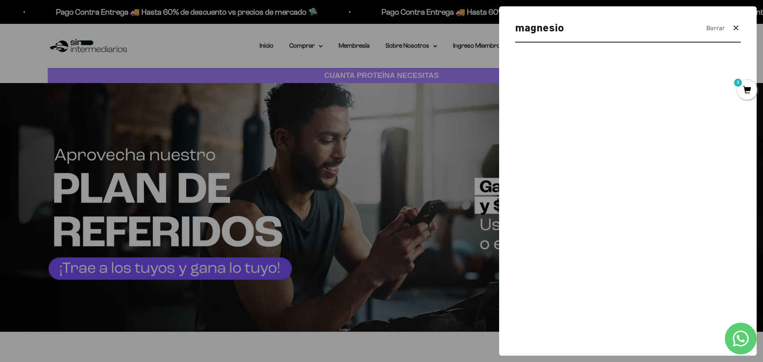
type input "magnesio"
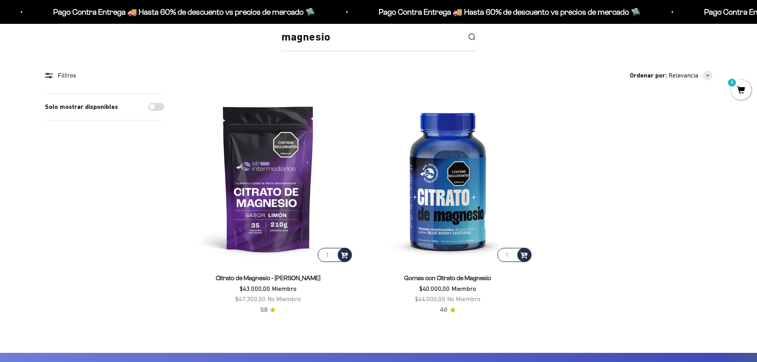
scroll to position [119, 0]
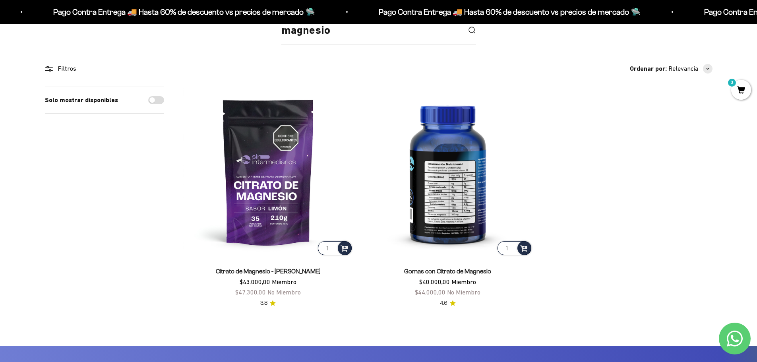
click at [431, 213] on img at bounding box center [448, 172] width 170 height 170
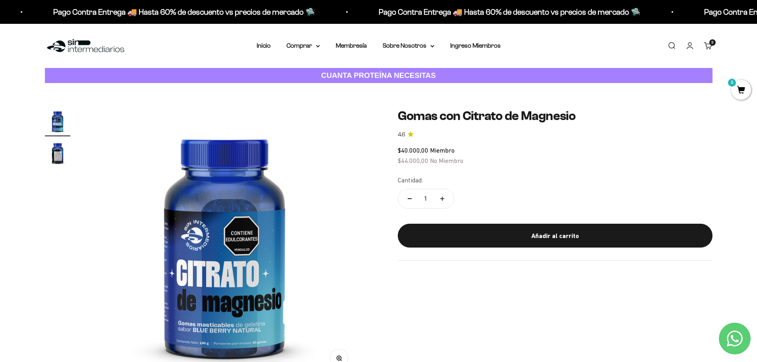
click at [59, 161] on img "Ir al artículo 2" at bounding box center [57, 152] width 25 height 25
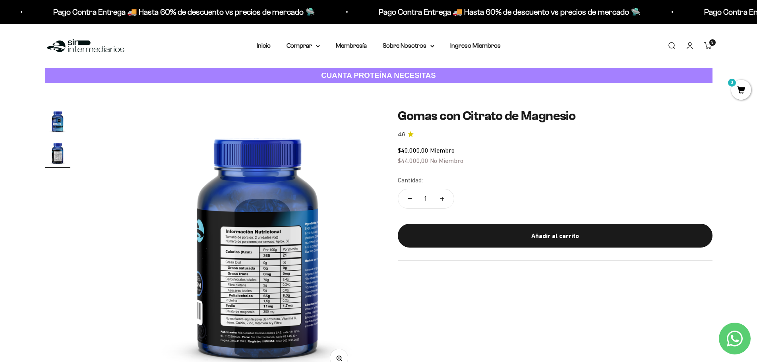
scroll to position [0, 280]
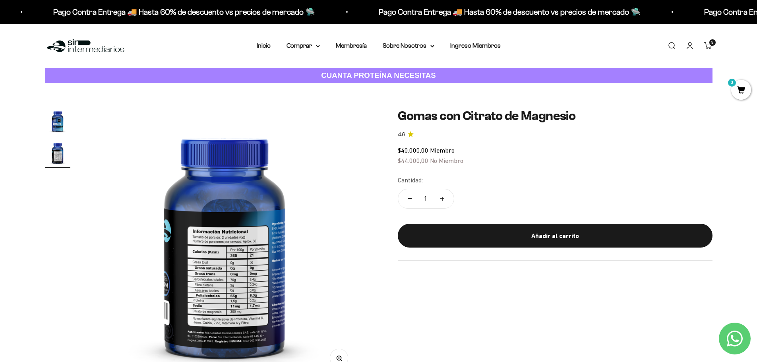
click at [246, 311] on img at bounding box center [224, 243] width 270 height 270
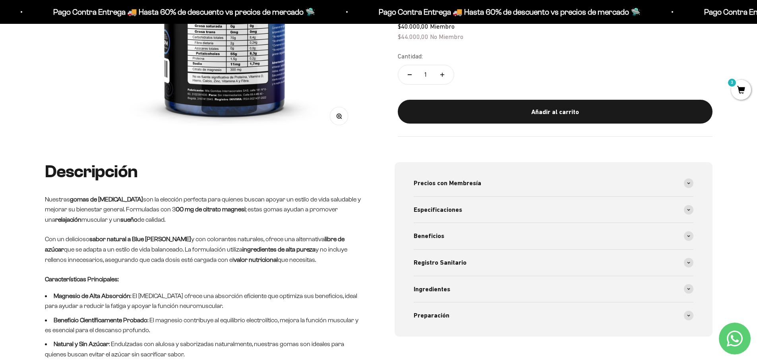
scroll to position [238, 0]
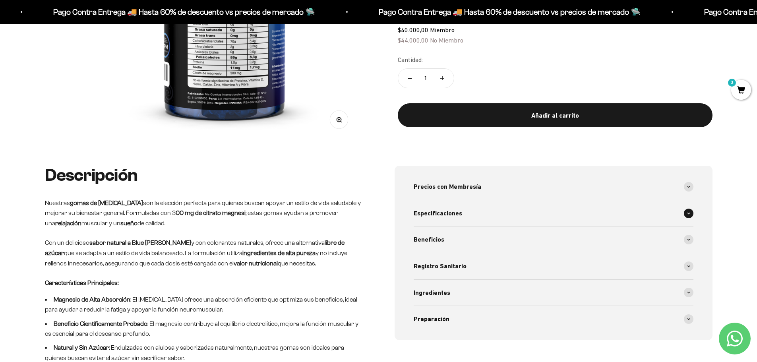
click at [440, 211] on span "Especificaciones" at bounding box center [437, 213] width 48 height 10
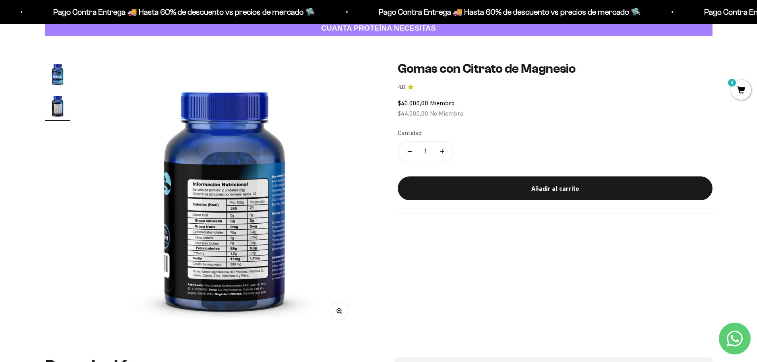
scroll to position [0, 0]
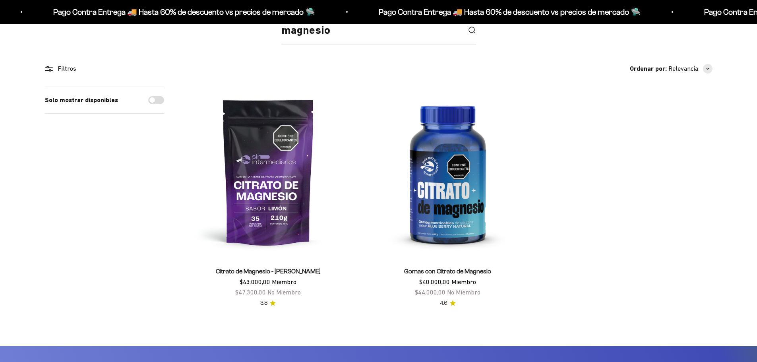
scroll to position [321, 0]
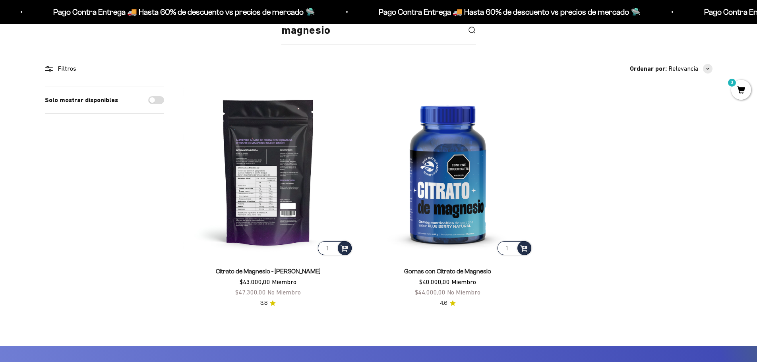
click at [268, 198] on img at bounding box center [268, 172] width 170 height 170
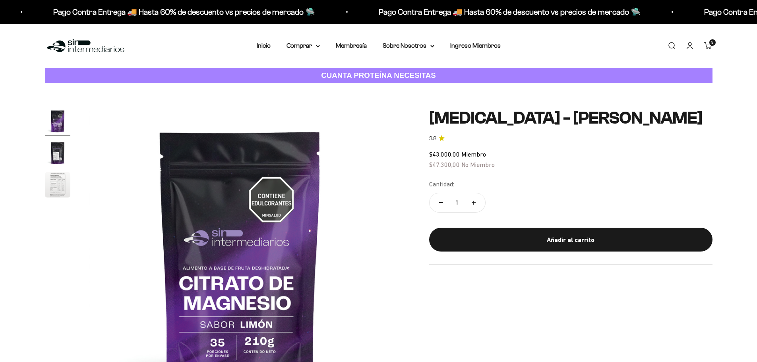
scroll to position [321, 0]
click at [48, 153] on img "Ir al artículo 2" at bounding box center [57, 152] width 25 height 25
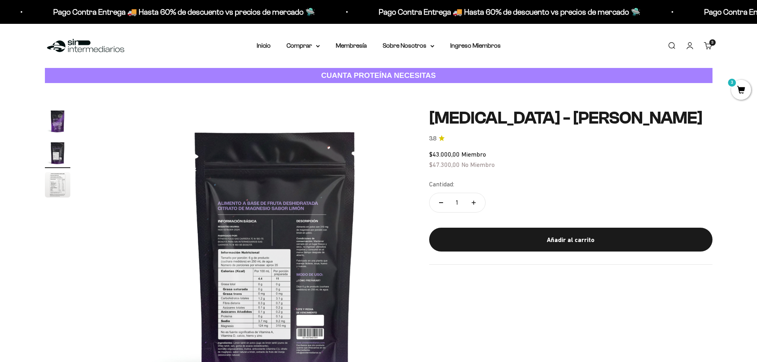
scroll to position [0, 0]
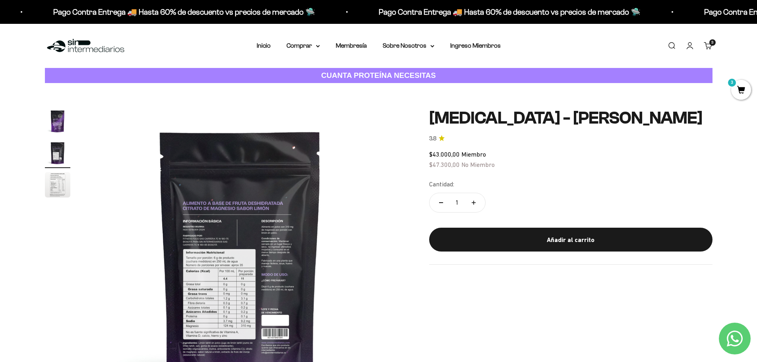
click at [55, 190] on img "Ir al artículo 3" at bounding box center [57, 184] width 25 height 25
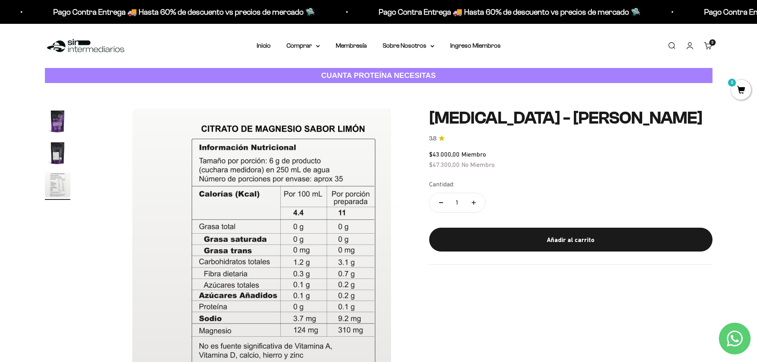
scroll to position [0, 622]
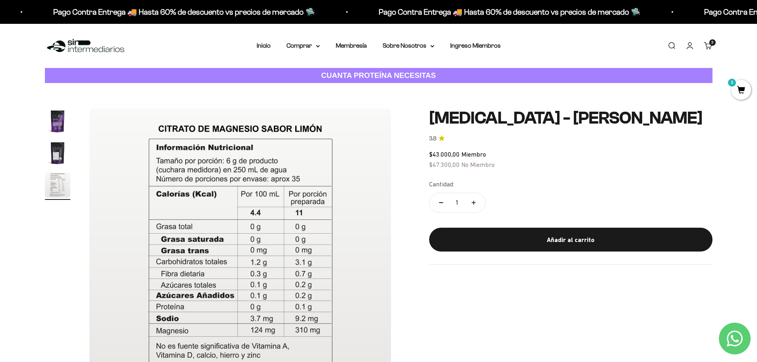
click at [65, 157] on img "Ir al artículo 2" at bounding box center [57, 152] width 25 height 25
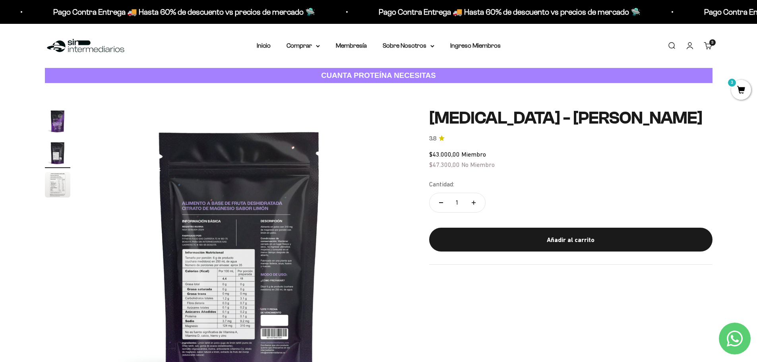
scroll to position [0, 311]
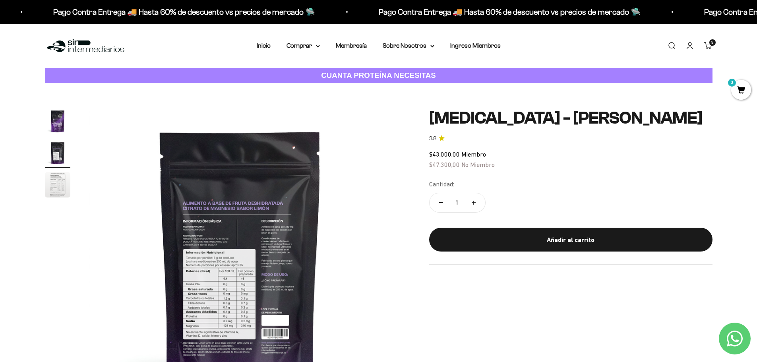
click at [60, 120] on img "Ir al artículo 1" at bounding box center [57, 120] width 25 height 25
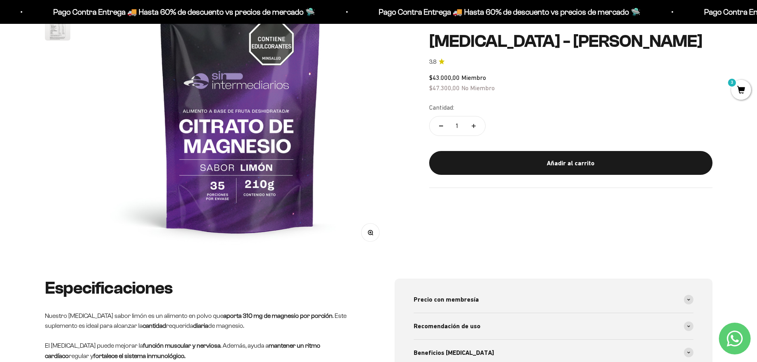
scroll to position [40, 0]
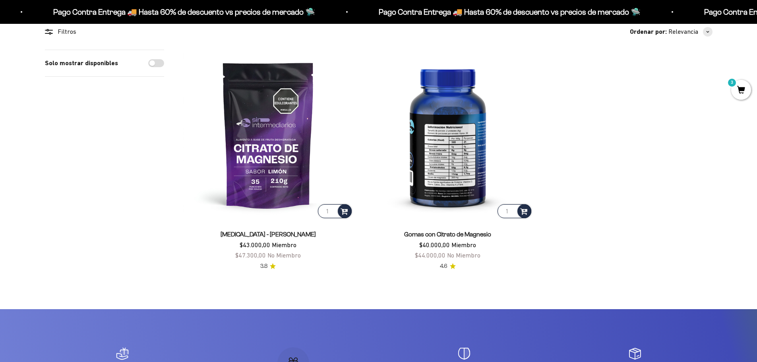
scroll to position [159, 0]
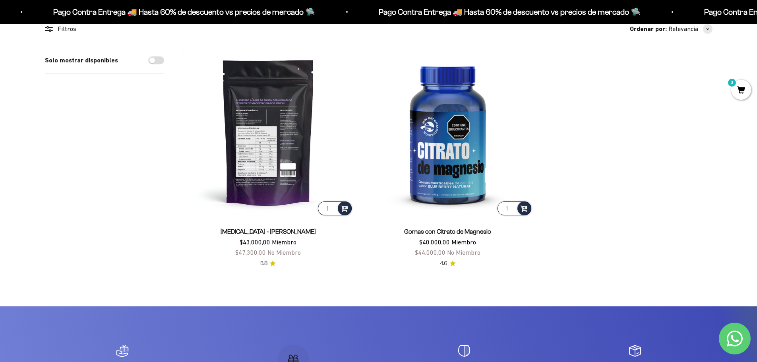
click at [275, 155] on img at bounding box center [268, 132] width 170 height 170
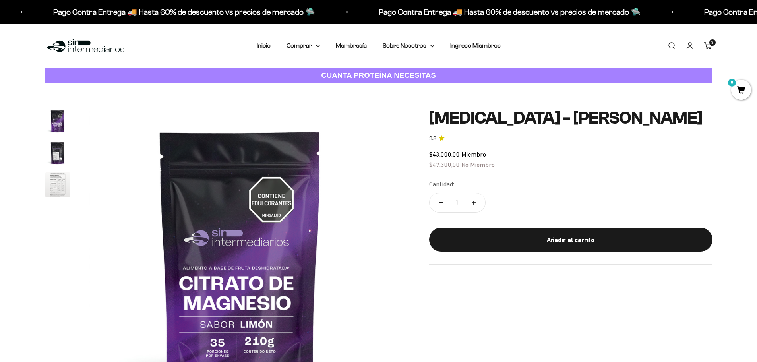
click at [438, 137] on link "3.8" at bounding box center [570, 138] width 283 height 9
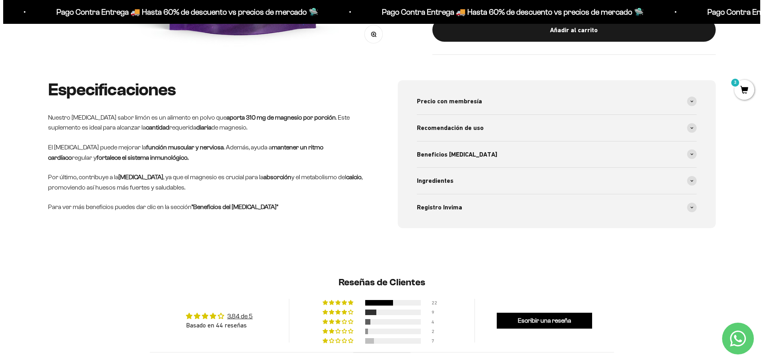
scroll to position [119, 0]
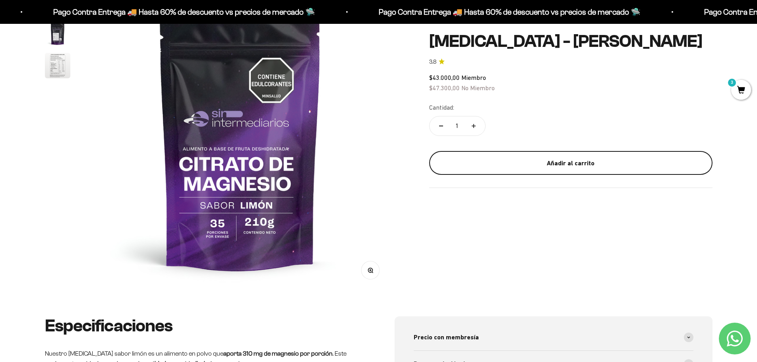
click at [551, 160] on div "Añadir al carrito" at bounding box center [570, 163] width 251 height 10
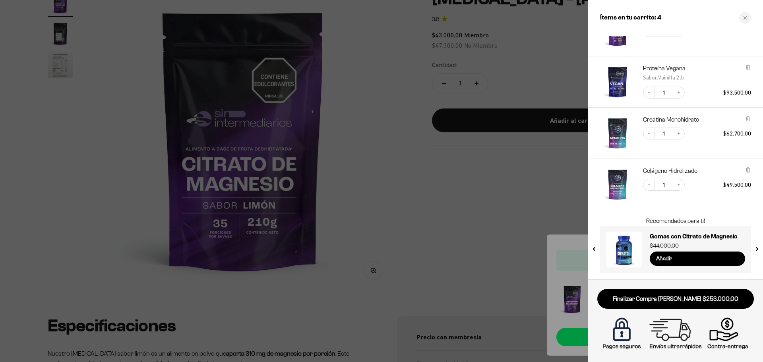
scroll to position [0, 0]
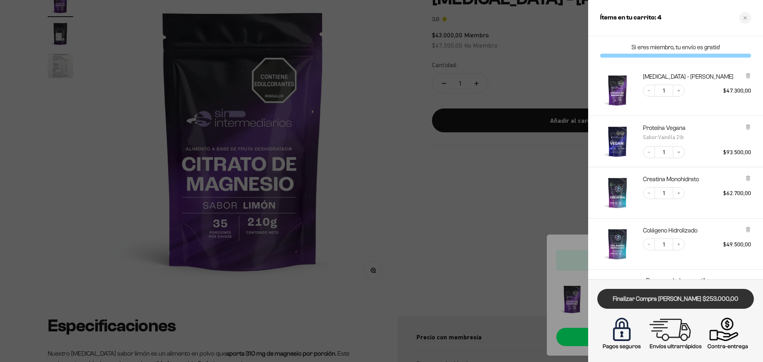
click at [672, 303] on link "Finalizar Compra [PERSON_NAME] $253.000,00" at bounding box center [675, 299] width 156 height 20
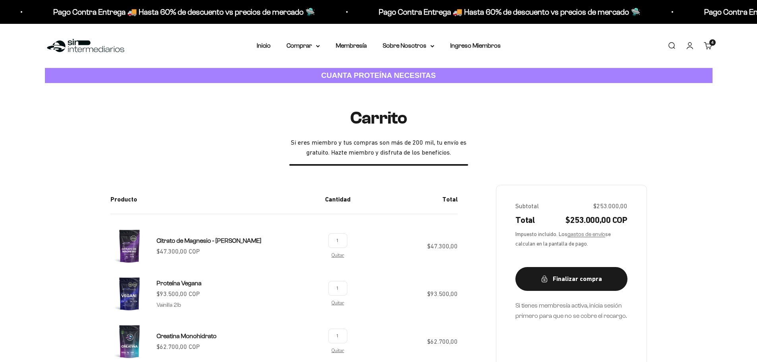
scroll to position [321, 0]
click at [685, 48] on link "Cuenta" at bounding box center [689, 45] width 9 height 9
click at [688, 47] on link "Cuenta" at bounding box center [689, 45] width 9 height 9
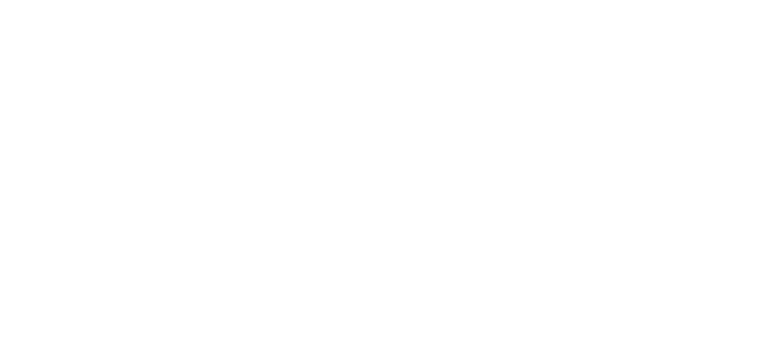
click at [693, 0] on html "Mi cuenta andreacevedor@gmail.com Hola, . Home Comprar Pedidos Perfil Informaci…" at bounding box center [381, 0] width 763 height 0
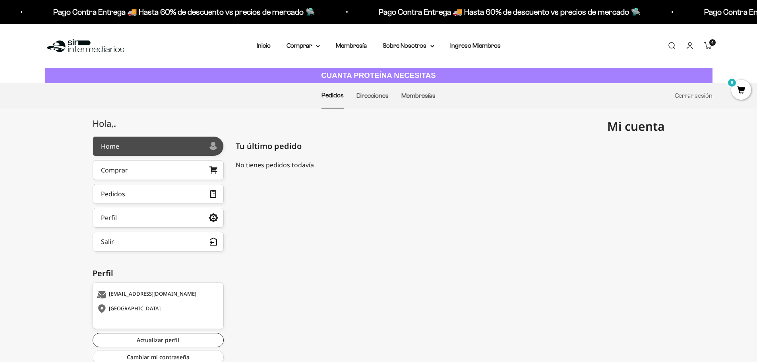
scroll to position [321, 0]
click at [148, 300] on div "andreacevedor@gmail.com Colombia" at bounding box center [158, 305] width 131 height 46
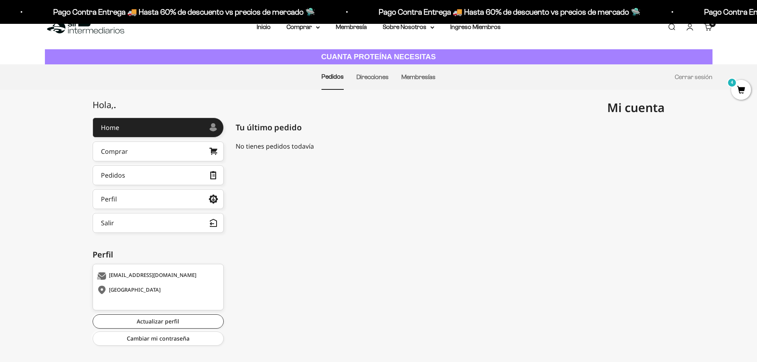
scroll to position [29, 0]
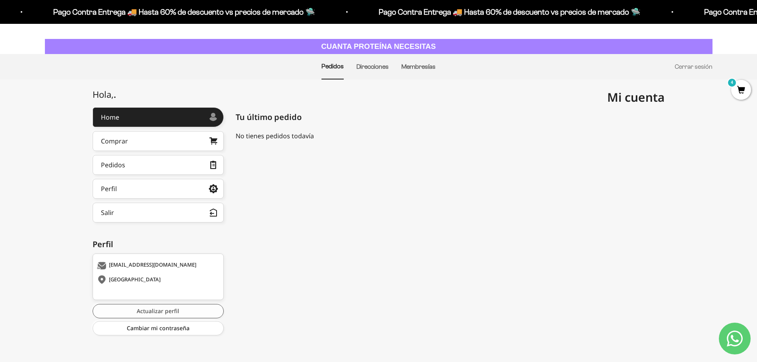
click at [165, 314] on link "Actualizar perfil" at bounding box center [158, 311] width 131 height 14
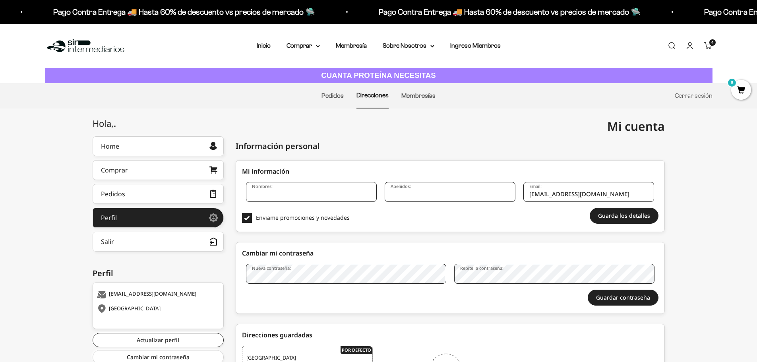
scroll to position [321, 0]
click at [284, 191] on input "Nombres:" at bounding box center [311, 192] width 131 height 20
click at [284, 193] on input "Nombres:" at bounding box center [311, 192] width 131 height 20
type input "ANDREA"
type input "ACEVEDO RUEDA"
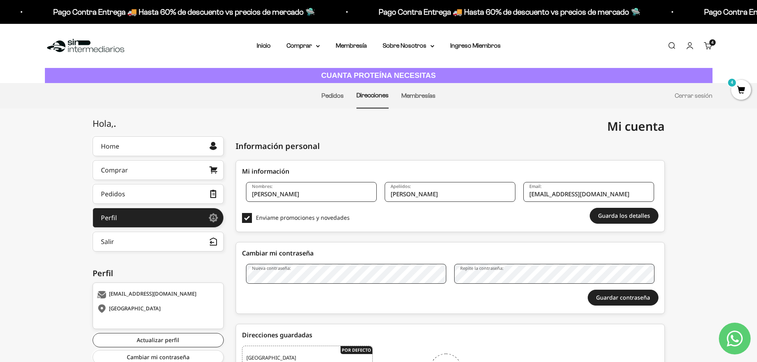
scroll to position [79, 0]
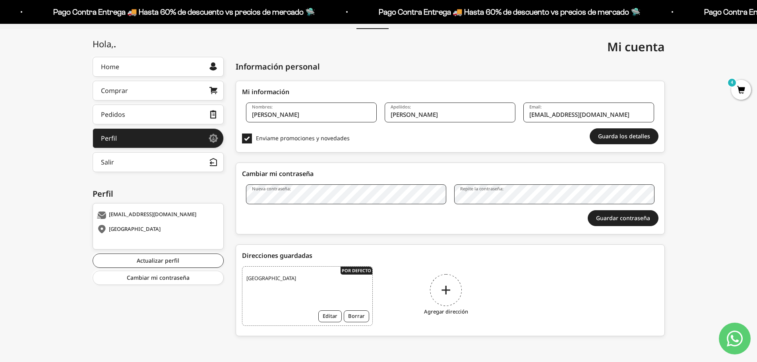
click at [430, 290] on div "Agregar dirección" at bounding box center [445, 296] width 131 height 60
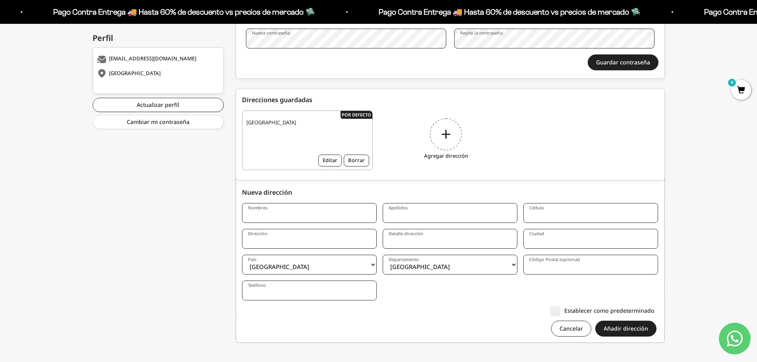
scroll to position [242, 0]
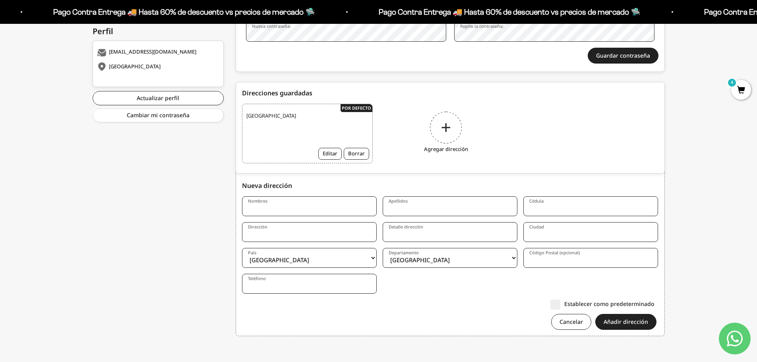
click at [294, 209] on input "Nombres" at bounding box center [309, 206] width 135 height 20
type input "ANDREA"
type input "ACEVEDO RUEDA"
type input "63556535"
type input "Calle 68 # 27-32, la Salle"
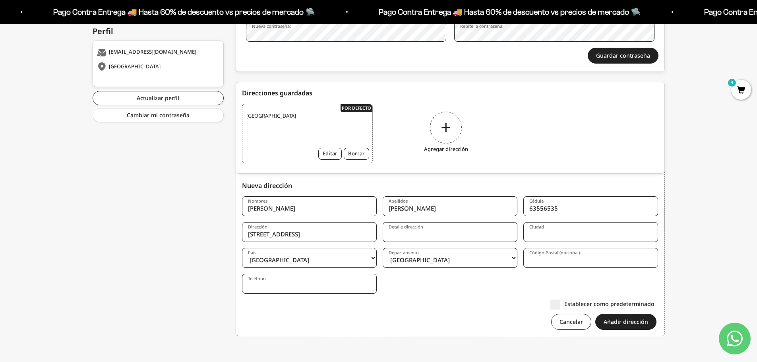
type input "la Salle"
type input "BUCARAMANGA"
select select "Santander"
type input "680003"
type input "3186007699"
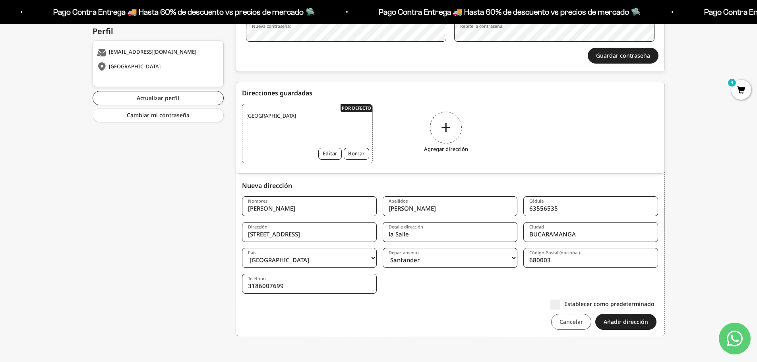
drag, startPoint x: 622, startPoint y: 321, endPoint x: 558, endPoint y: 319, distance: 64.0
click at [559, 329] on div "Cancelar Añadir dirección" at bounding box center [450, 322] width 416 height 16
click at [560, 301] on label "Establecer como predeterminado" at bounding box center [602, 303] width 104 height 8
click at [654, 303] on input "Establecer como predeterminado" at bounding box center [654, 303] width 0 height 0
click at [635, 325] on button "Añadir dirección" at bounding box center [625, 322] width 61 height 16
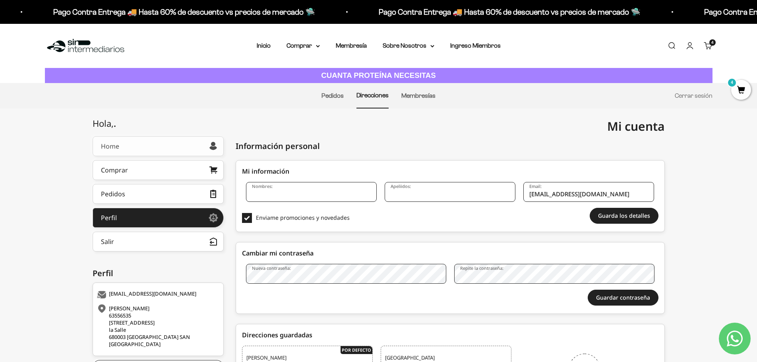
click at [121, 147] on link "Home" at bounding box center [158, 146] width 131 height 20
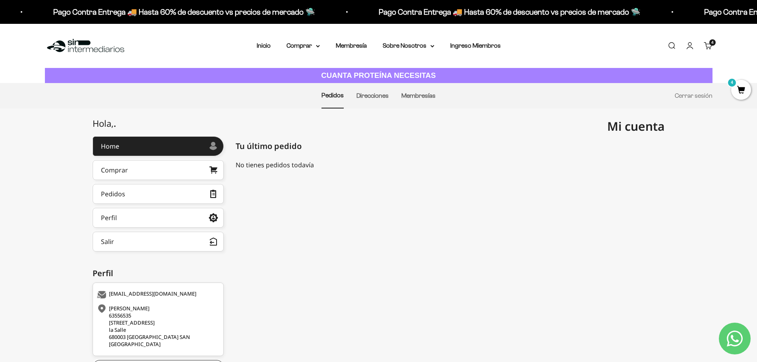
click at [709, 44] on div "4 artículos 4" at bounding box center [712, 42] width 6 height 6
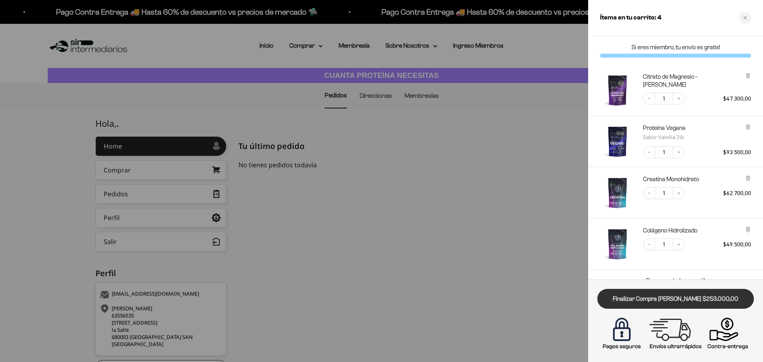
click at [658, 301] on link "Finalizar Compra [PERSON_NAME] $253.000,00" at bounding box center [675, 299] width 156 height 20
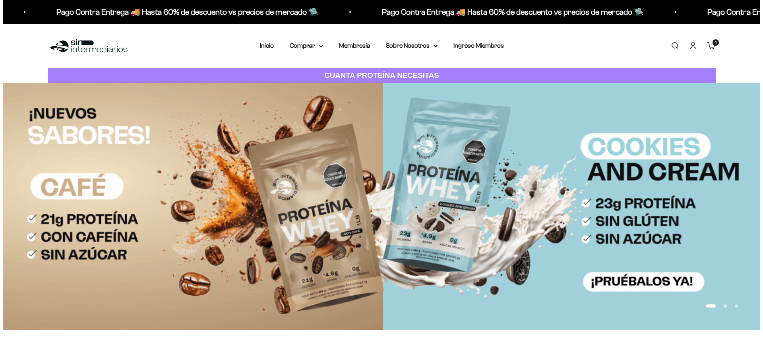
scroll to position [321, 0]
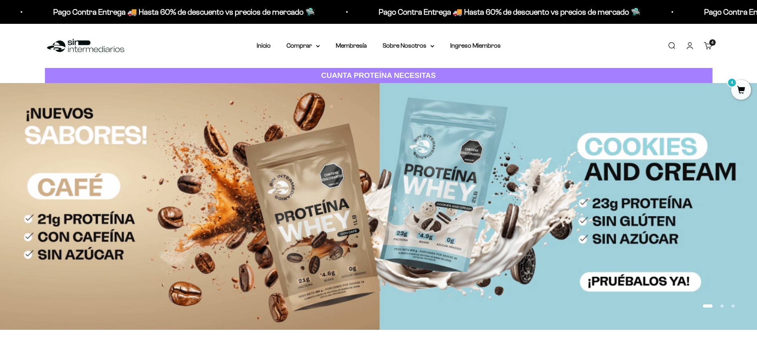
click at [670, 47] on link "Buscar" at bounding box center [671, 45] width 9 height 9
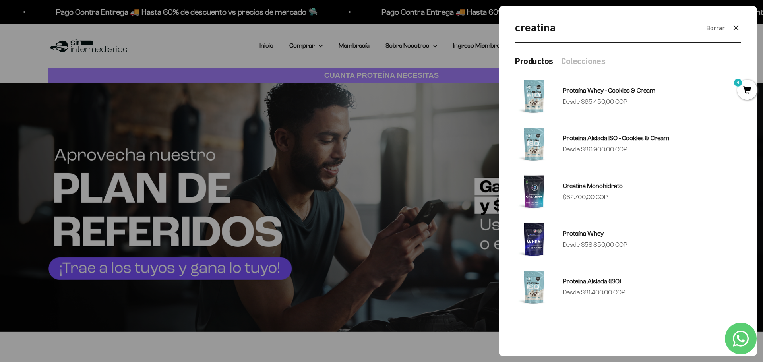
type input "creatina"
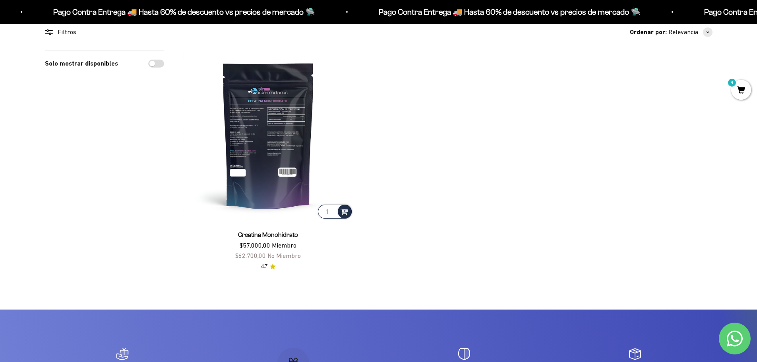
scroll to position [159, 0]
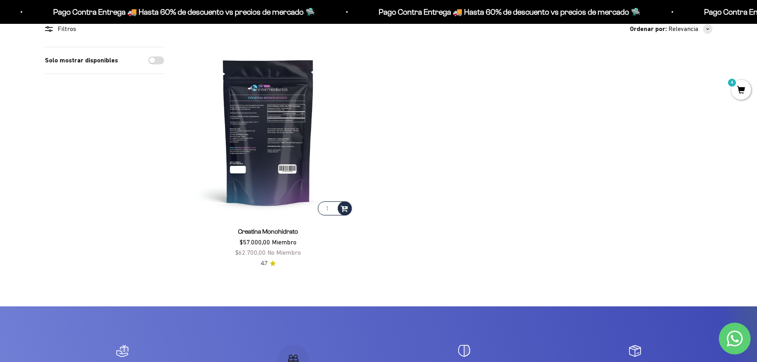
click at [286, 177] on img at bounding box center [268, 132] width 170 height 170
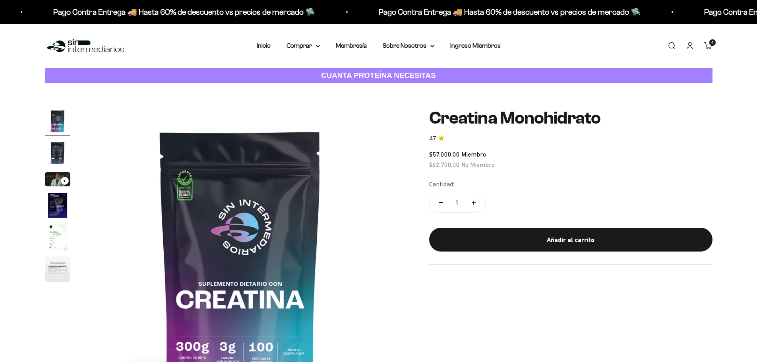
scroll to position [321, 0]
click at [61, 272] on img "Ir al artículo 6" at bounding box center [57, 268] width 25 height 25
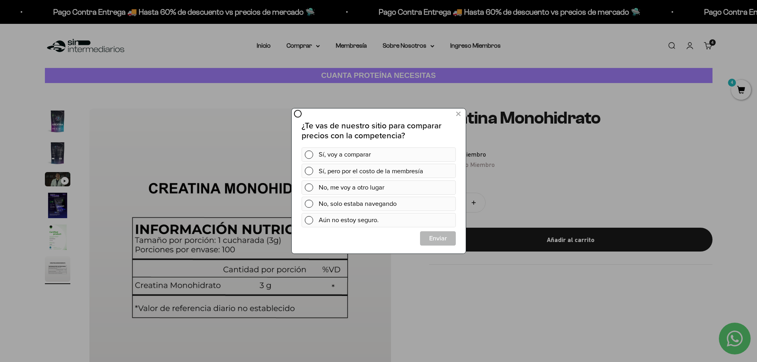
scroll to position [0, 0]
click at [458, 116] on icon at bounding box center [458, 114] width 4 height 11
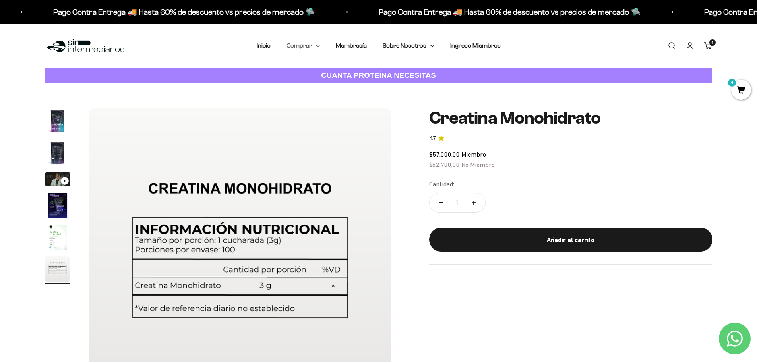
click at [309, 46] on summary "Comprar" at bounding box center [302, 46] width 33 height 10
click at [313, 70] on span "Proteínas" at bounding box center [304, 71] width 27 height 7
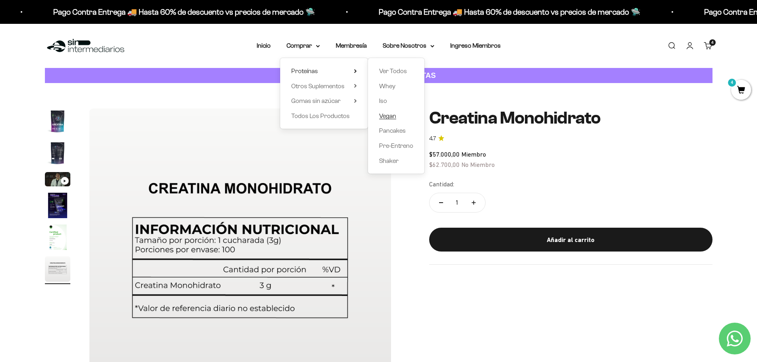
click at [387, 116] on span "Vegan" at bounding box center [387, 115] width 17 height 7
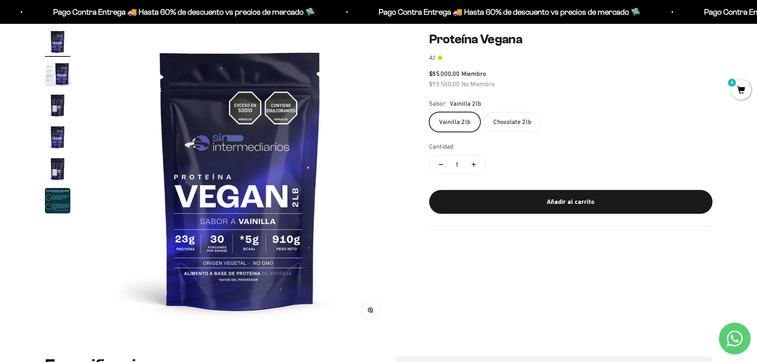
click at [62, 176] on img "Ir al artículo 5" at bounding box center [57, 168] width 25 height 25
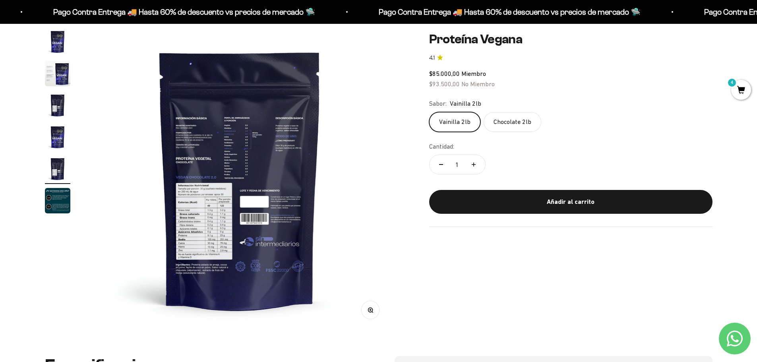
click at [236, 230] on img at bounding box center [239, 179] width 301 height 301
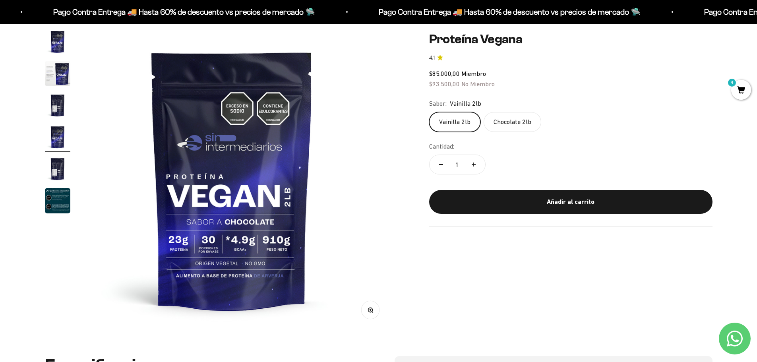
scroll to position [0, 933]
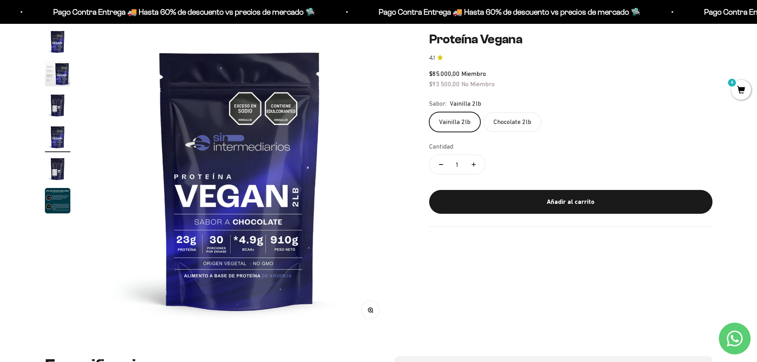
click at [54, 76] on img "Ir al artículo 2" at bounding box center [57, 73] width 25 height 25
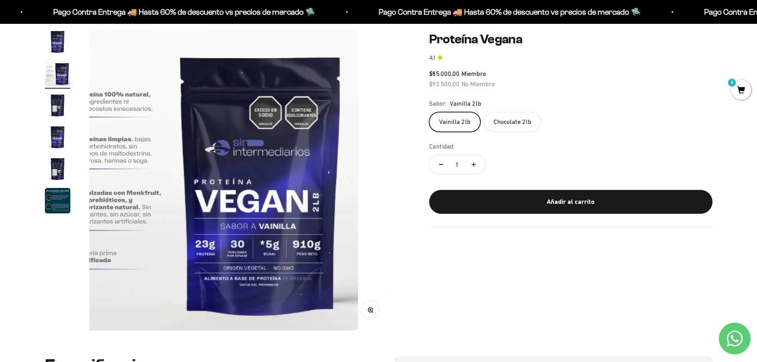
scroll to position [0, 311]
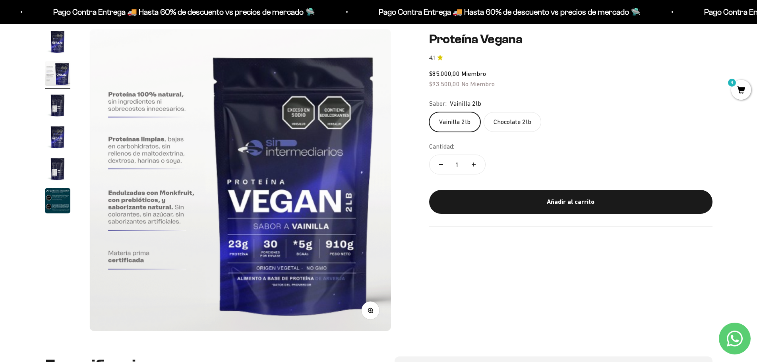
click at [57, 48] on img "Ir al artículo 1" at bounding box center [57, 41] width 25 height 25
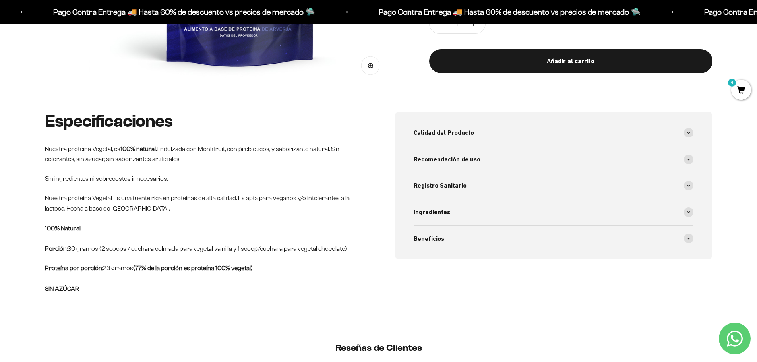
scroll to position [357, 0]
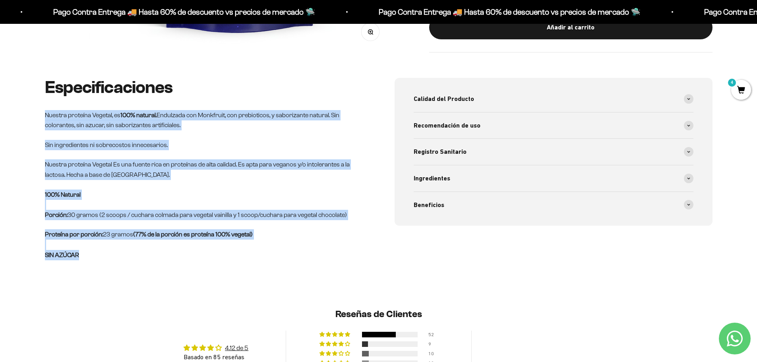
drag, startPoint x: 92, startPoint y: 255, endPoint x: 44, endPoint y: 103, distance: 159.5
type textarea "Nuestra proteína Vegetal, es 100% natural. Endulzada con Monkfruit, con prebiot…"
click at [44, 103] on div "Especificaciones Nuestra proteína Vegetal, es 100% natural. Endulzada con Monkf…" at bounding box center [378, 188] width 757 height 220
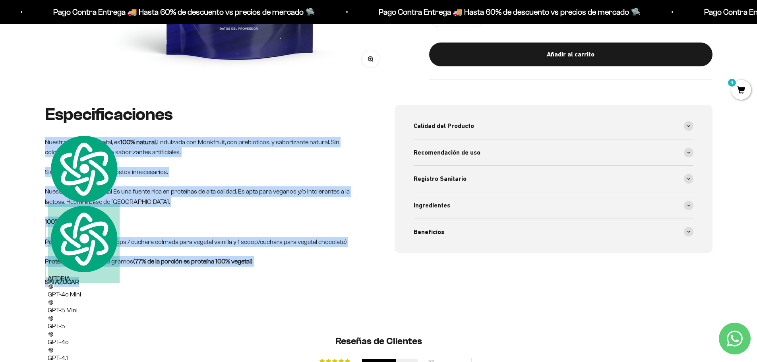
scroll to position [318, 0]
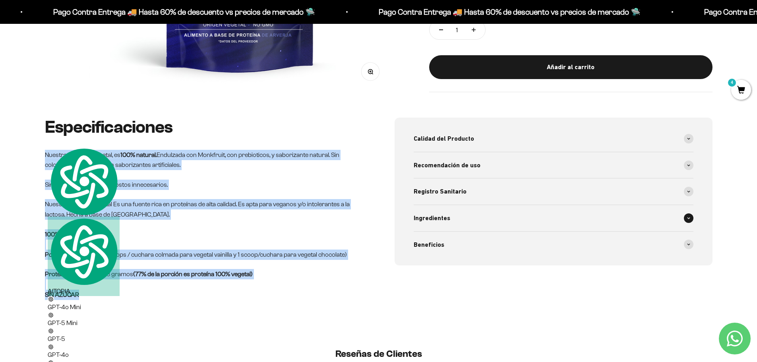
click at [450, 220] on div "Ingredientes" at bounding box center [553, 218] width 280 height 26
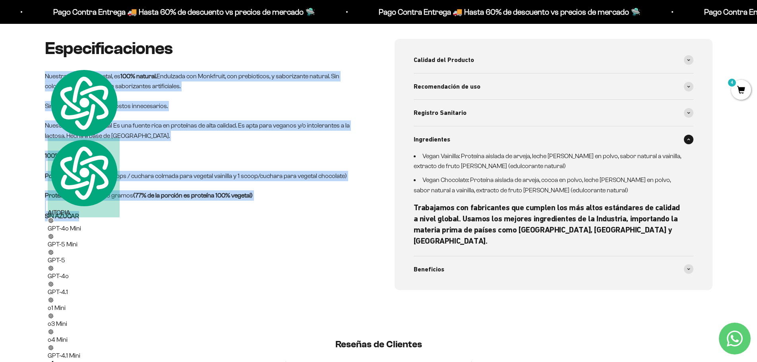
scroll to position [397, 0]
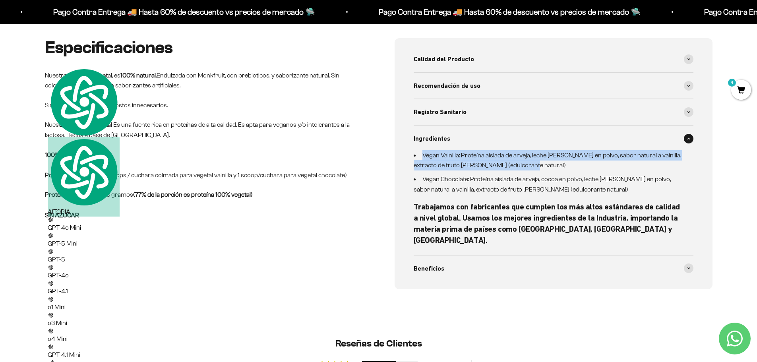
drag, startPoint x: 547, startPoint y: 166, endPoint x: 460, endPoint y: 141, distance: 90.5
click at [460, 141] on details "Ingredientes Vegan Vainilla: Proteína aislada de arveja, leche [PERSON_NAME] en…" at bounding box center [553, 191] width 280 height 130
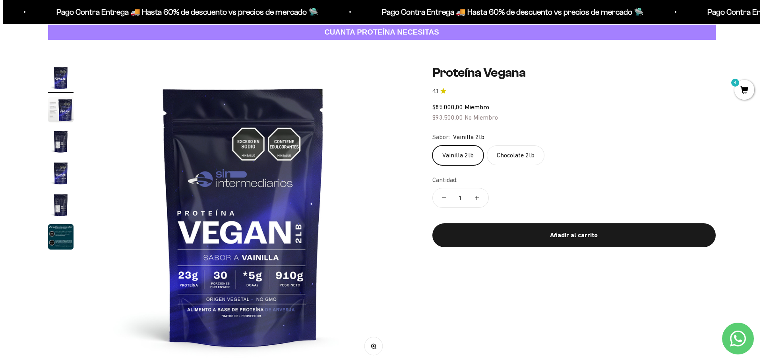
scroll to position [0, 0]
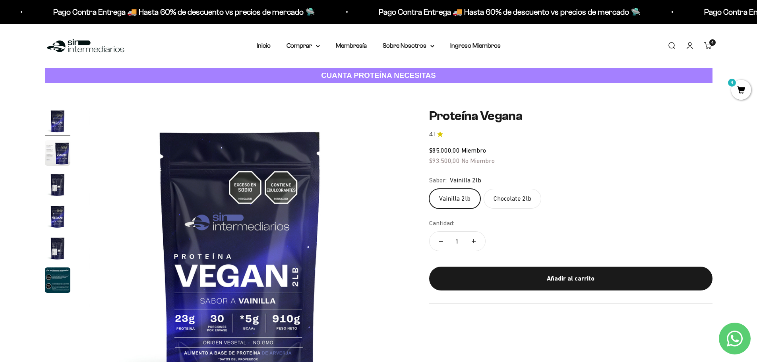
click at [709, 43] on cart-count "4 artículos 4" at bounding box center [712, 42] width 6 height 6
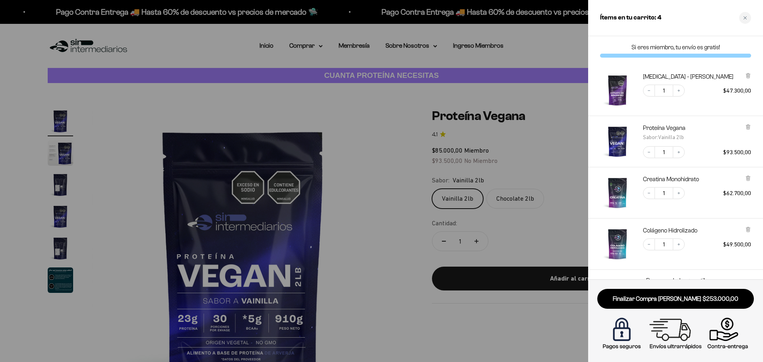
click at [748, 126] on icon at bounding box center [747, 127] width 3 height 4
